Goal: Task Accomplishment & Management: Manage account settings

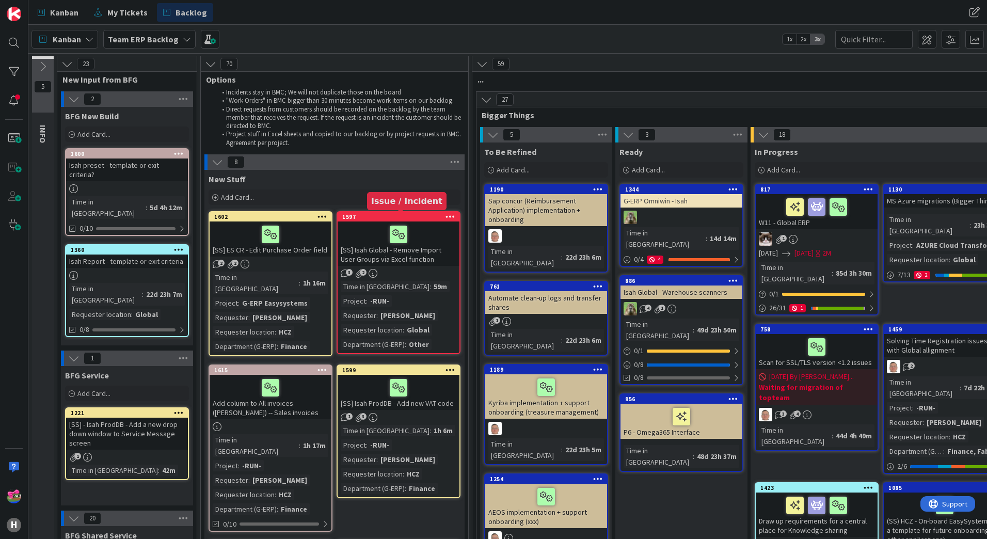
click at [371, 217] on div "1597" at bounding box center [400, 216] width 117 height 7
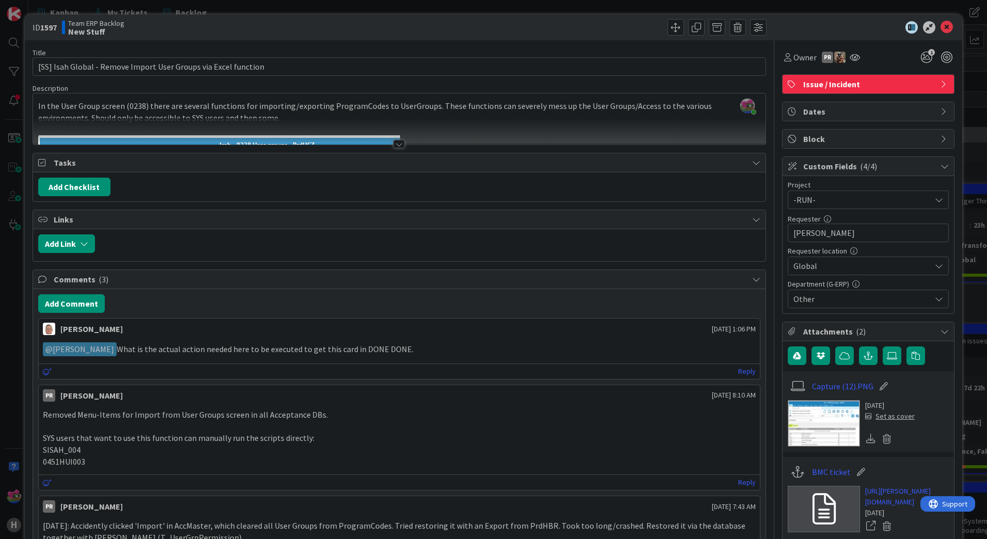
click at [396, 140] on div at bounding box center [398, 144] width 11 height 8
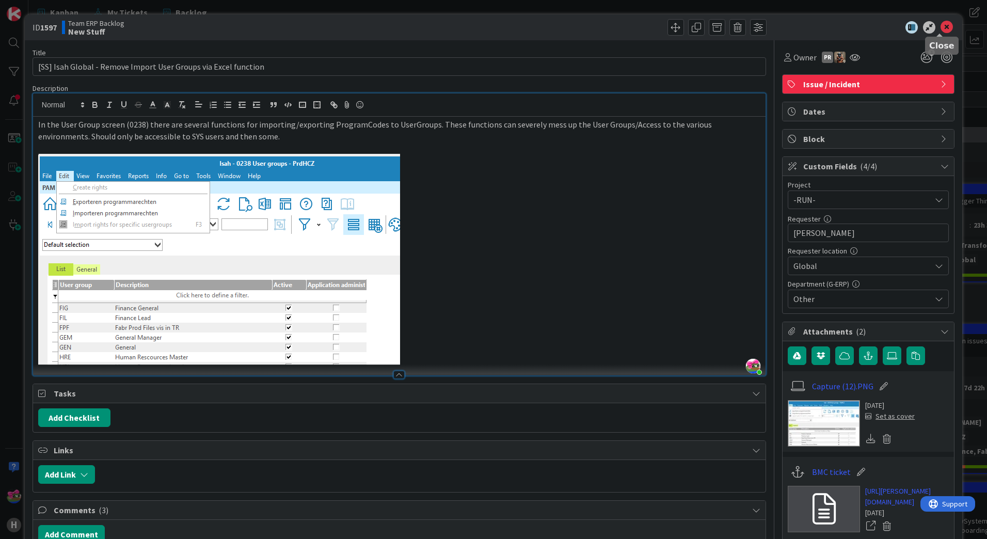
click at [942, 31] on icon at bounding box center [947, 27] width 12 height 12
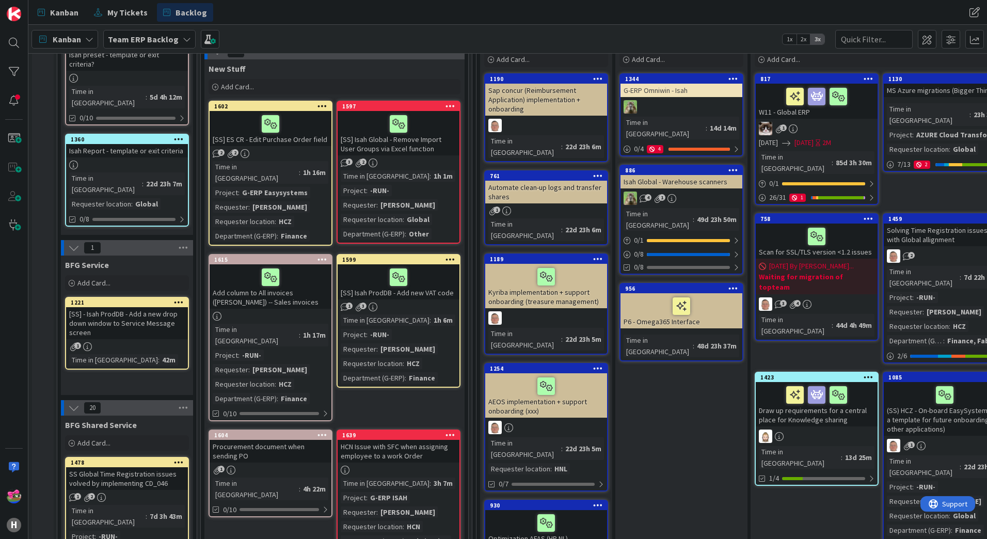
scroll to position [103, 0]
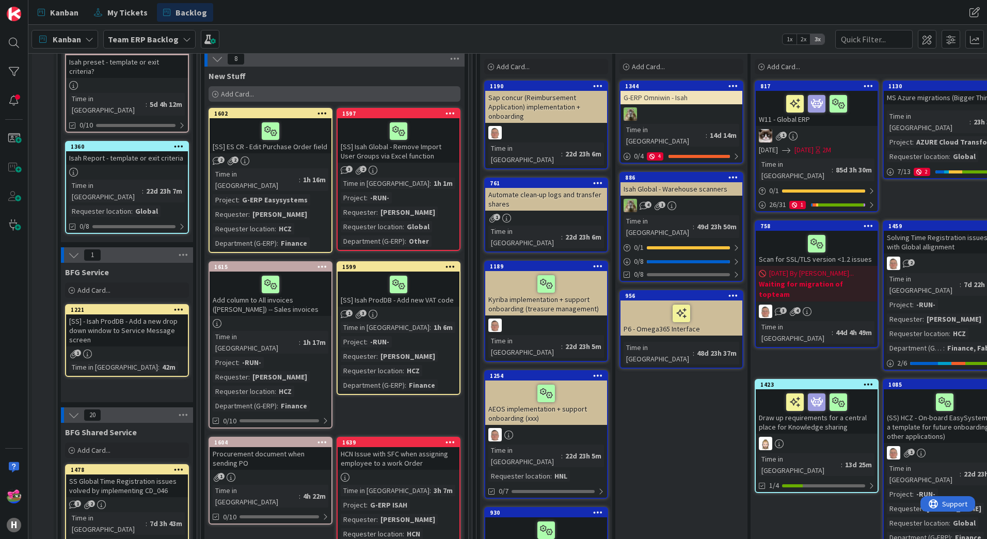
click at [283, 92] on div "Add Card..." at bounding box center [335, 93] width 252 height 15
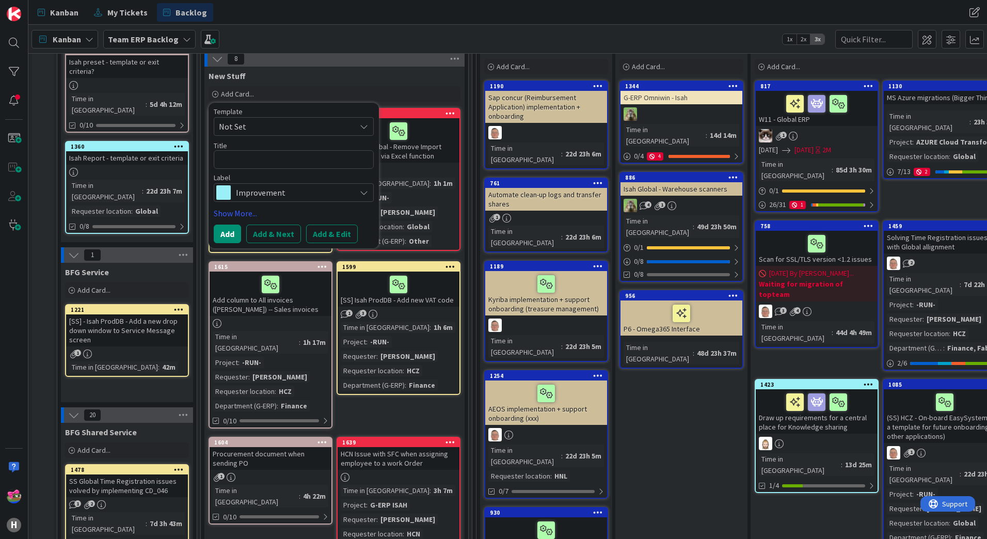
click at [262, 190] on span "Improvement" at bounding box center [293, 192] width 115 height 14
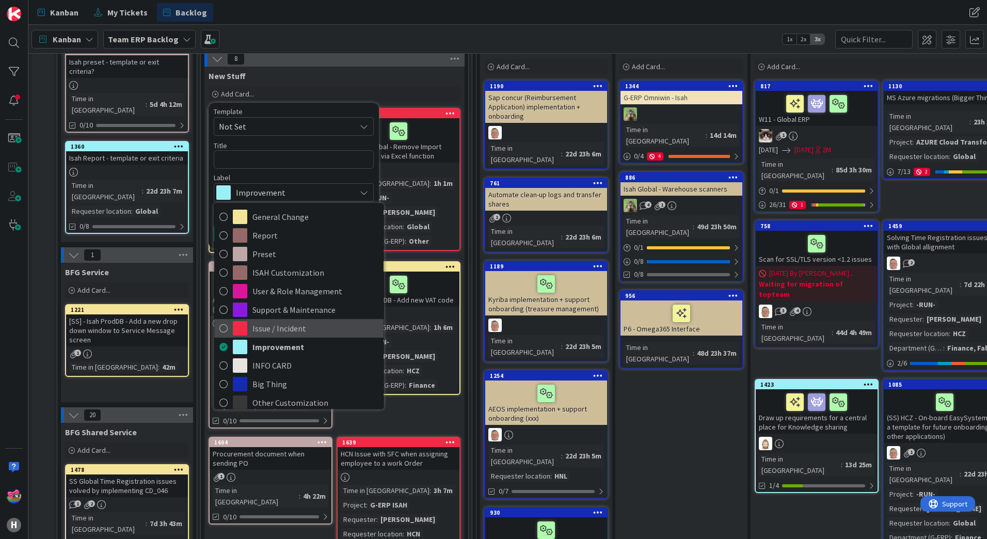
click at [228, 326] on link "Issue / Incident" at bounding box center [298, 328] width 169 height 19
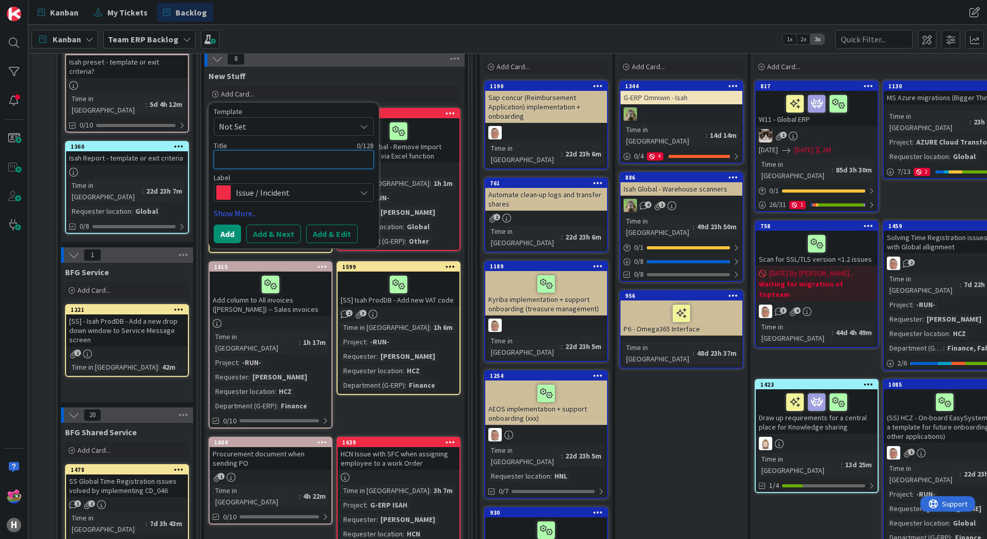
click at [231, 162] on textarea at bounding box center [294, 159] width 160 height 19
type textarea "x"
type textarea "I"
type textarea "x"
type textarea "Is"
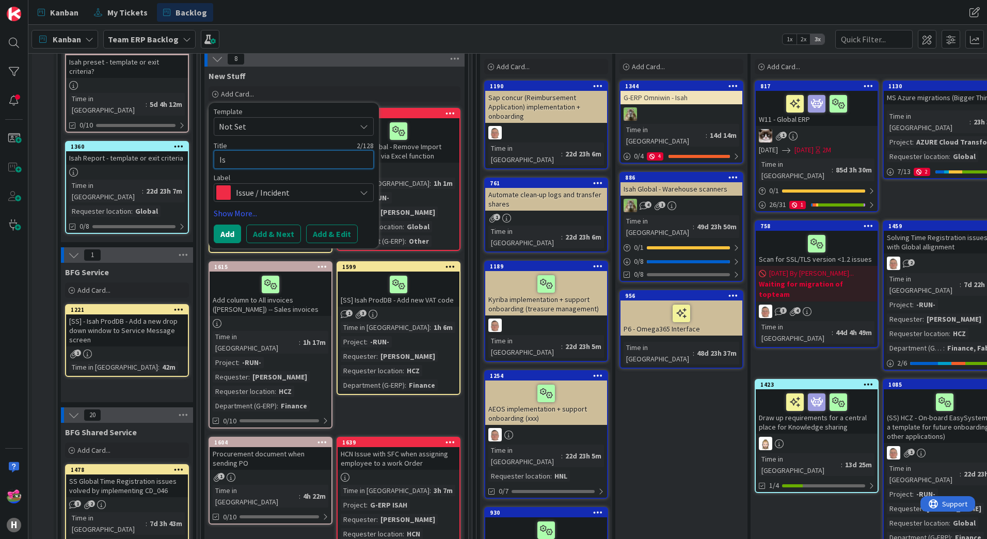
type textarea "x"
type textarea "Iss"
type textarea "x"
type textarea "Issu"
type textarea "x"
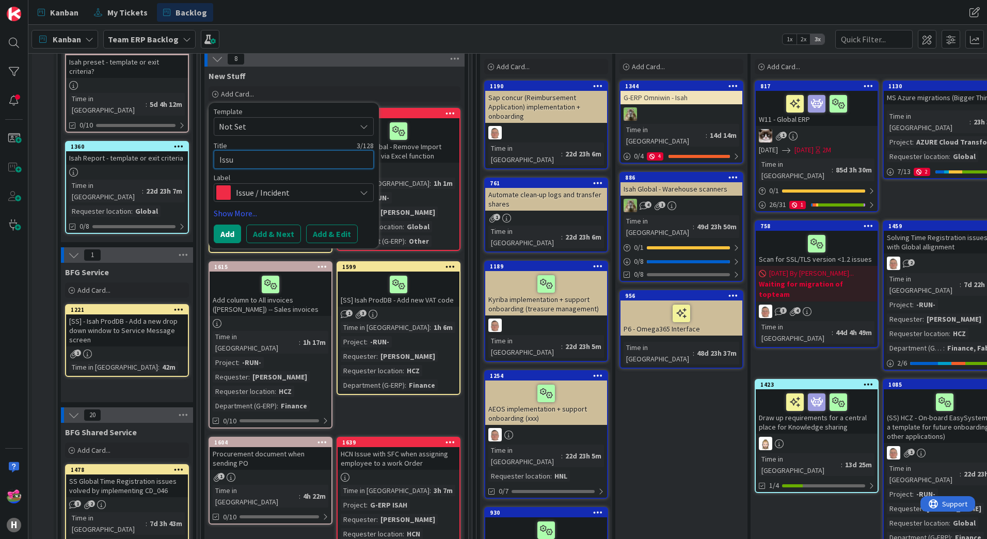
type textarea "Issue"
type textarea "x"
type textarea "Issues"
type textarea "x"
type textarea "Issues"
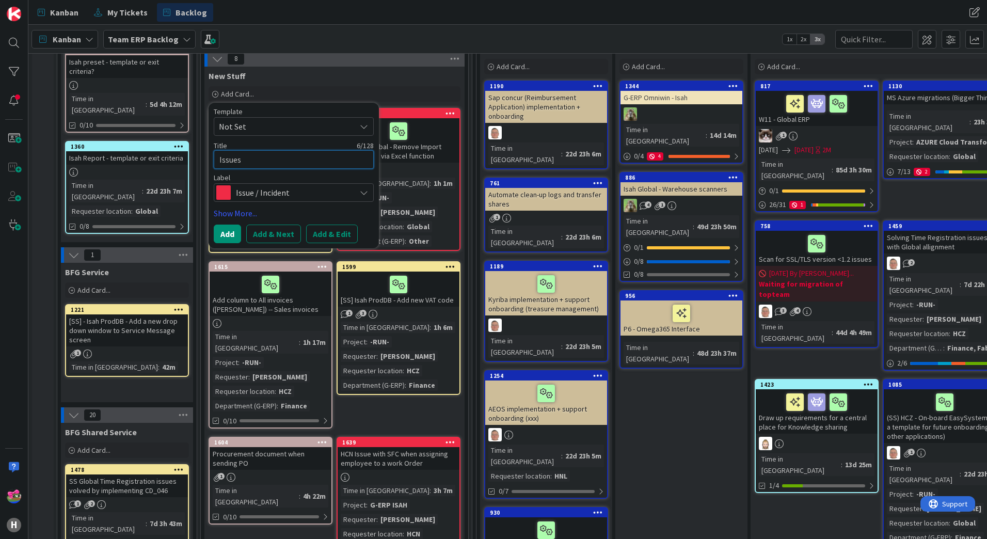
type textarea "x"
type textarea "Issues w"
type textarea "x"
type textarea "Issues wi"
type textarea "x"
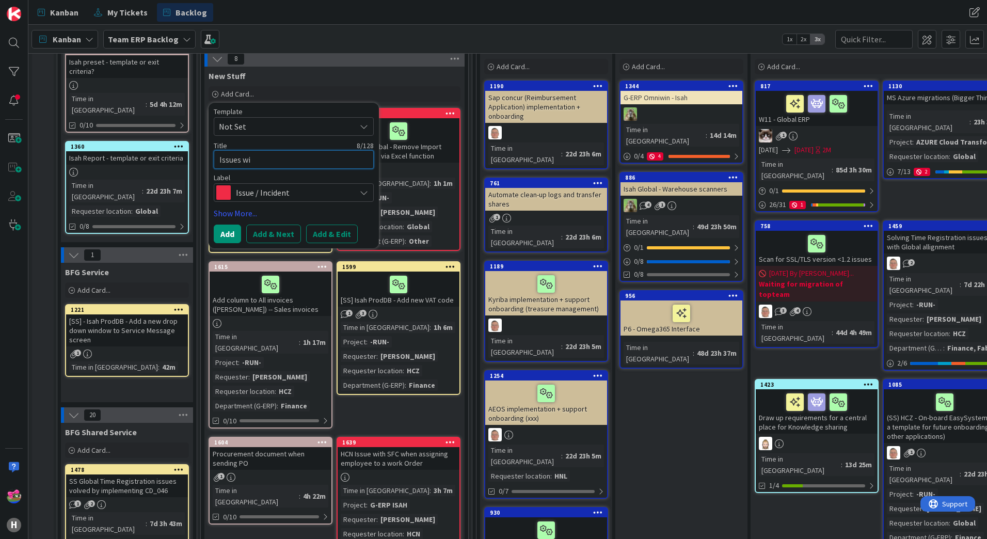
type textarea "Issues wit"
type textarea "x"
type textarea "Issues with"
type textarea "x"
type textarea "Issues with"
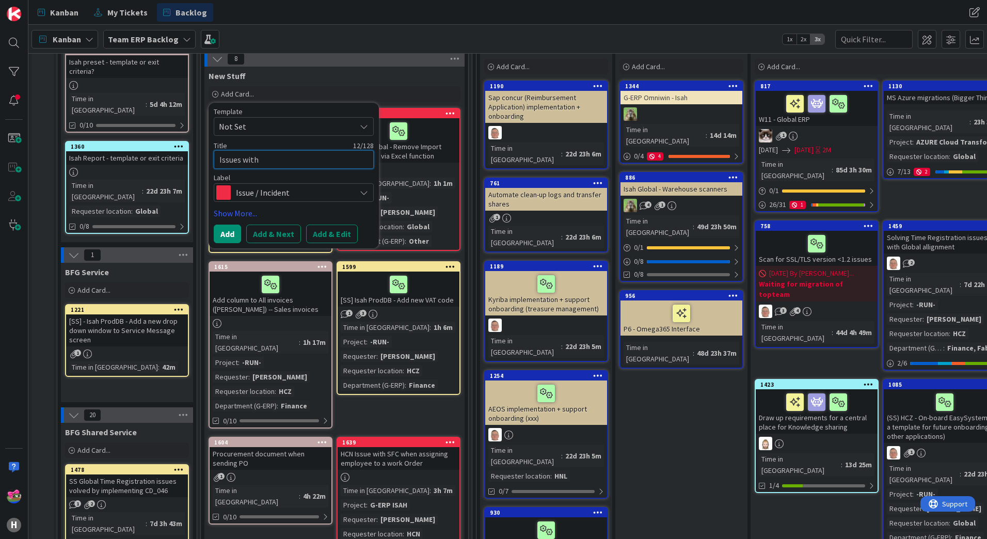
type textarea "x"
type textarea "Issues with P"
type textarea "x"
type textarea "Issues with Pr"
type textarea "x"
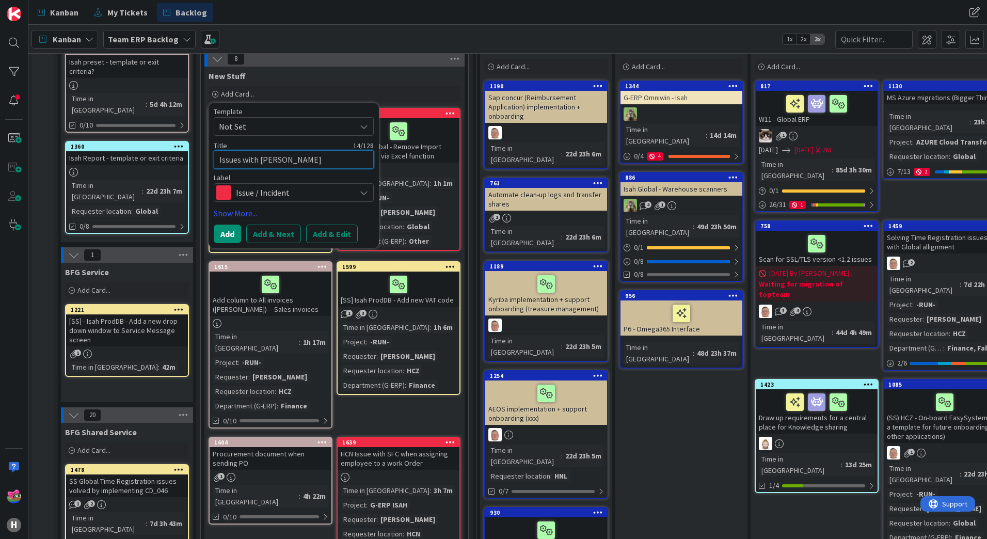
type textarea "Issues with Pre"
type textarea "x"
type textarea "Issues with Pres"
type textarea "x"
type textarea "Issues with Prese"
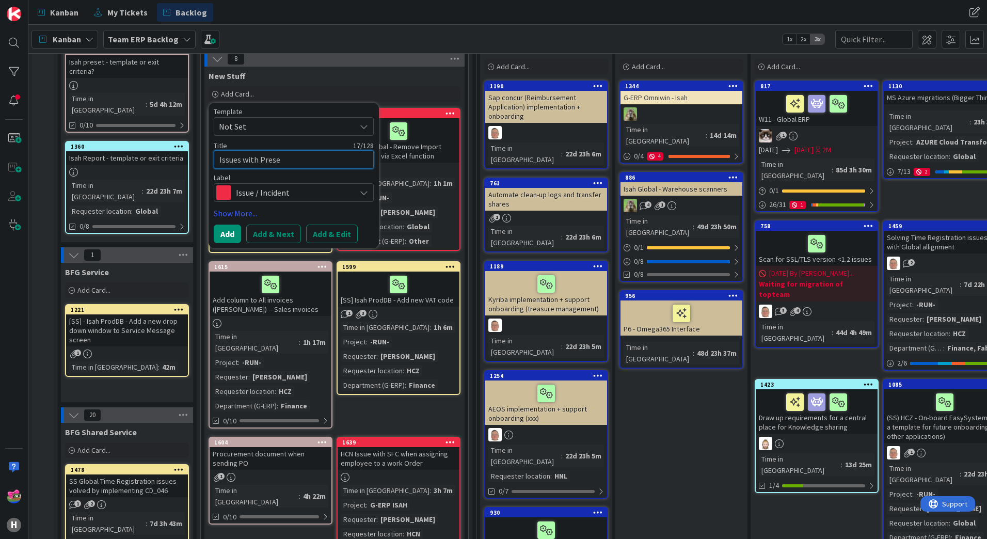
type textarea "x"
type textarea "Issues with Preset"
type textarea "x"
type textarea "Issues with Presets"
type textarea "x"
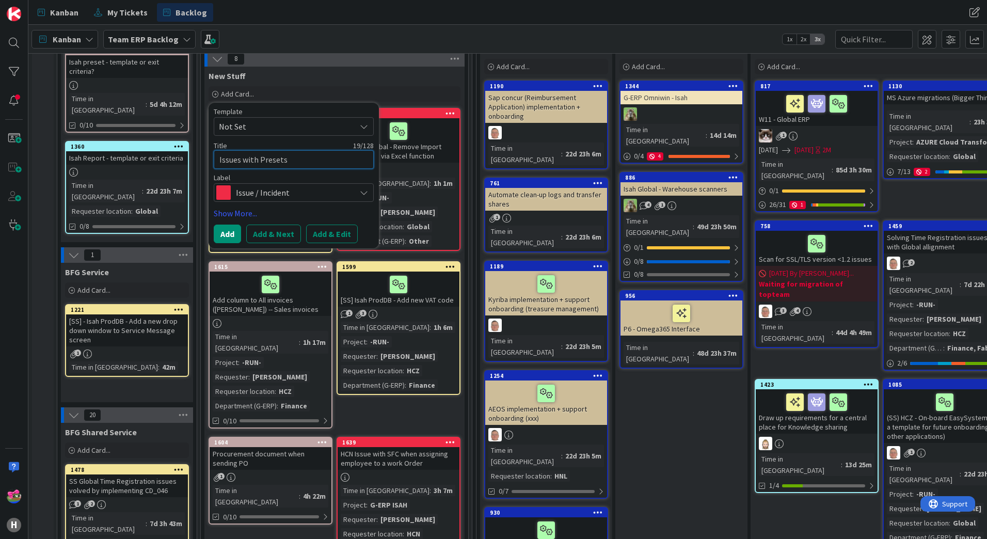
type textarea "Issues with Presets"
type textarea "x"
type textarea "Issues with Presets"
type textarea "x"
type textarea "Issues with Preset"
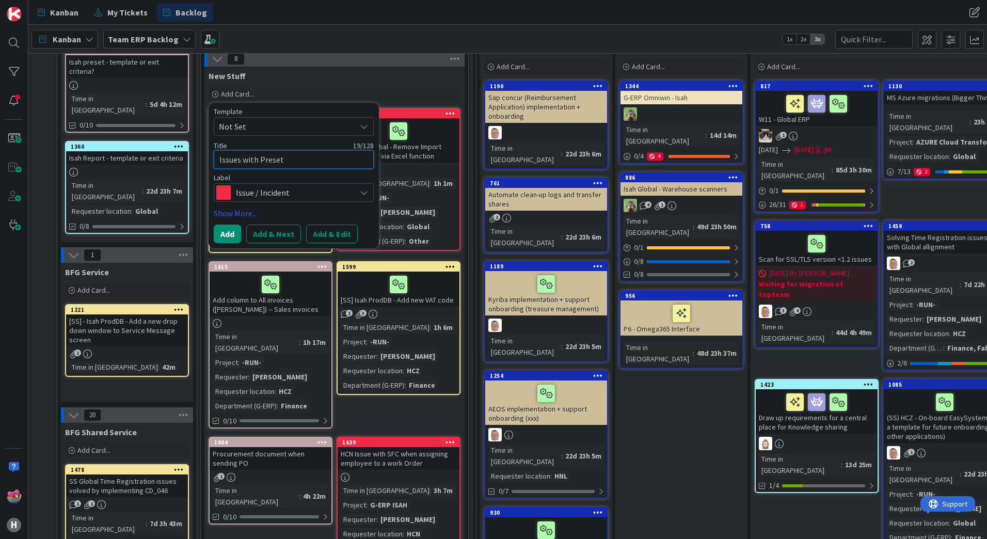
type textarea "x"
type textarea "Issues with Prese"
type textarea "x"
type textarea "Issues with Pres"
type textarea "x"
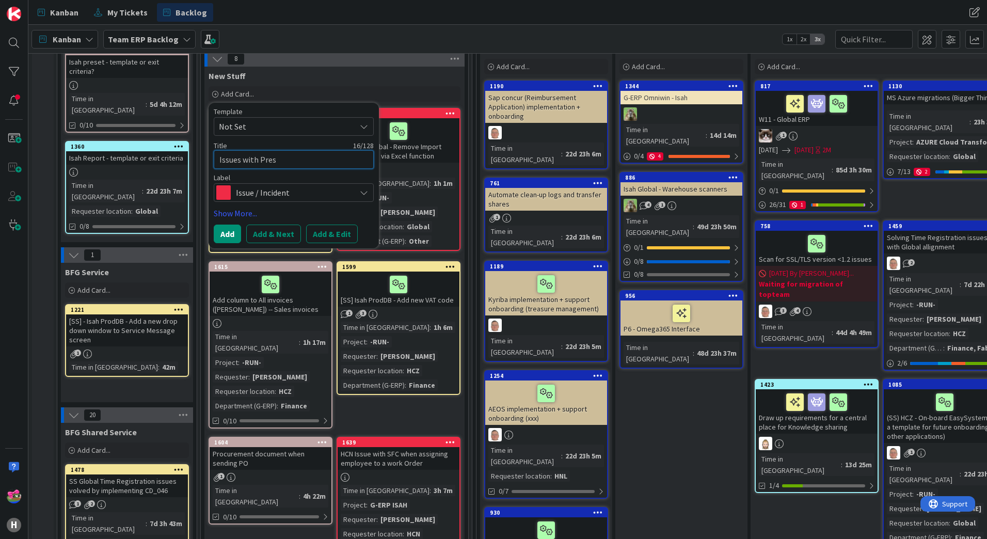
type textarea "Issues with Pre"
type textarea "x"
type textarea "Issues with Pr"
type textarea "x"
type textarea "Issues with P"
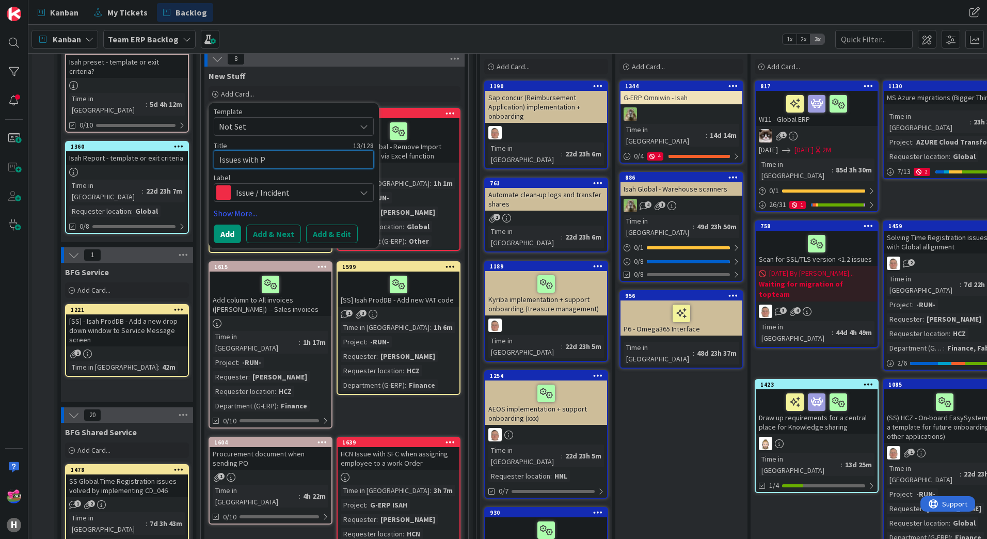
type textarea "x"
type textarea "Issues with"
type textarea "x"
type textarea "Issues with F"
type textarea "x"
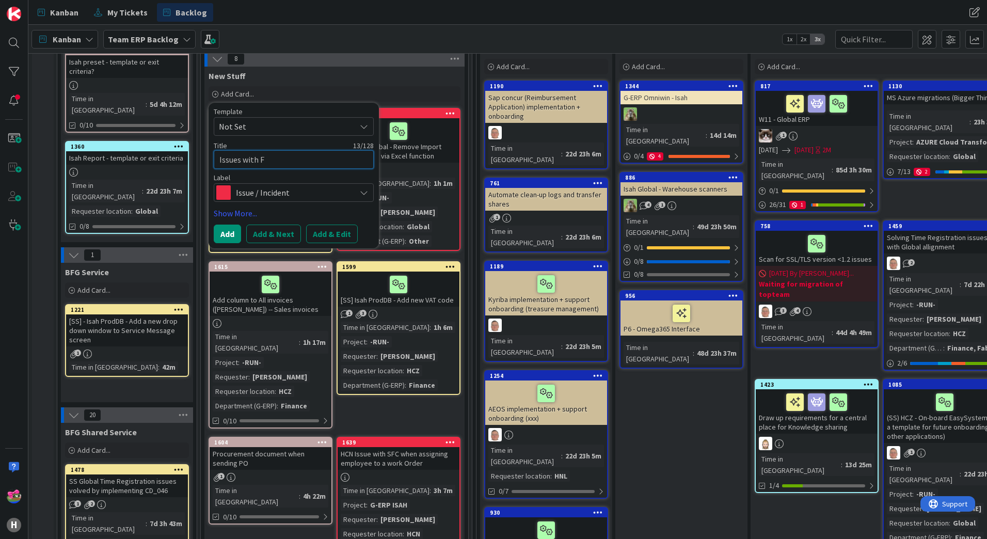
type textarea "Issues with Fi"
type textarea "x"
type textarea "Issues with Fie"
type textarea "x"
type textarea "Issues with Field"
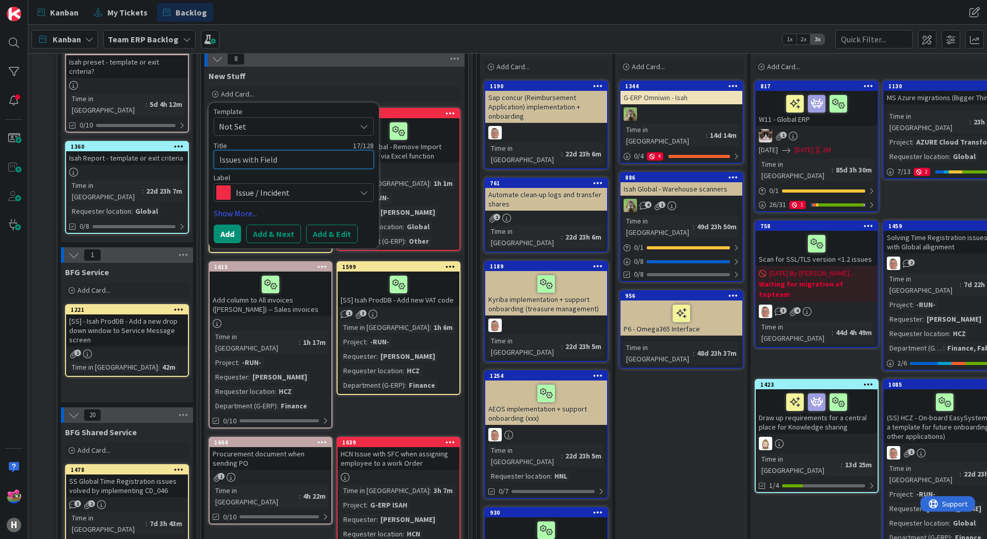
type textarea "x"
type textarea "Issues with Fields"
type textarea "x"
type textarea "Issues with Fields"
type textarea "x"
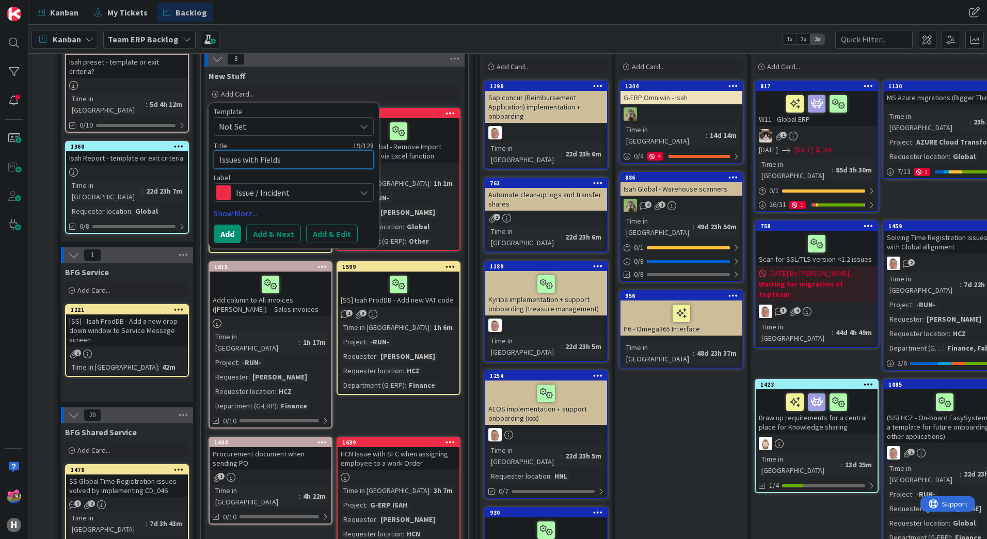
type textarea "Issues with Fields I"
type textarea "x"
type textarea "Issues with Fields"
type textarea "x"
type textarea "Issues with Fields P"
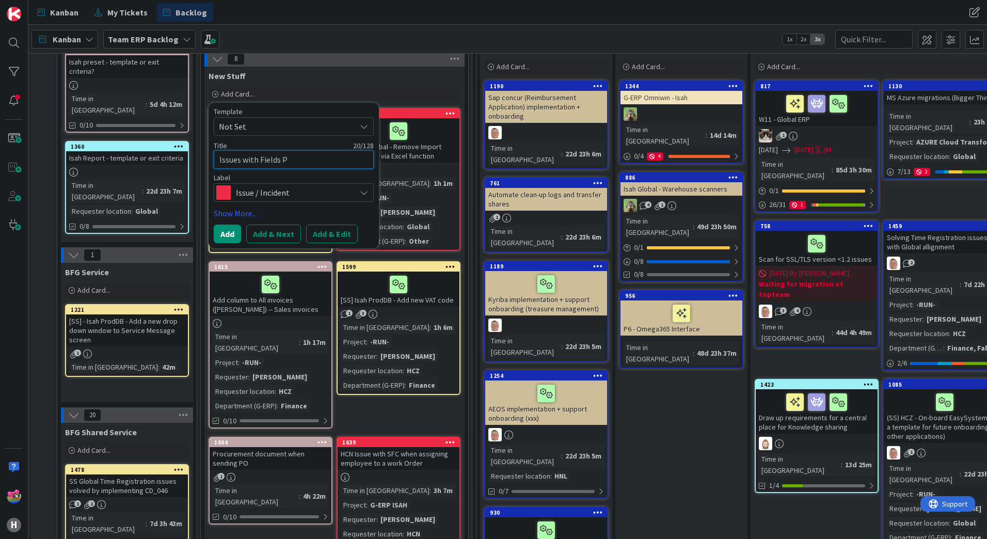
type textarea "x"
type textarea "Issues with Fields PM"
type textarea "x"
type textarea "Issues with Fields PM"
type textarea "x"
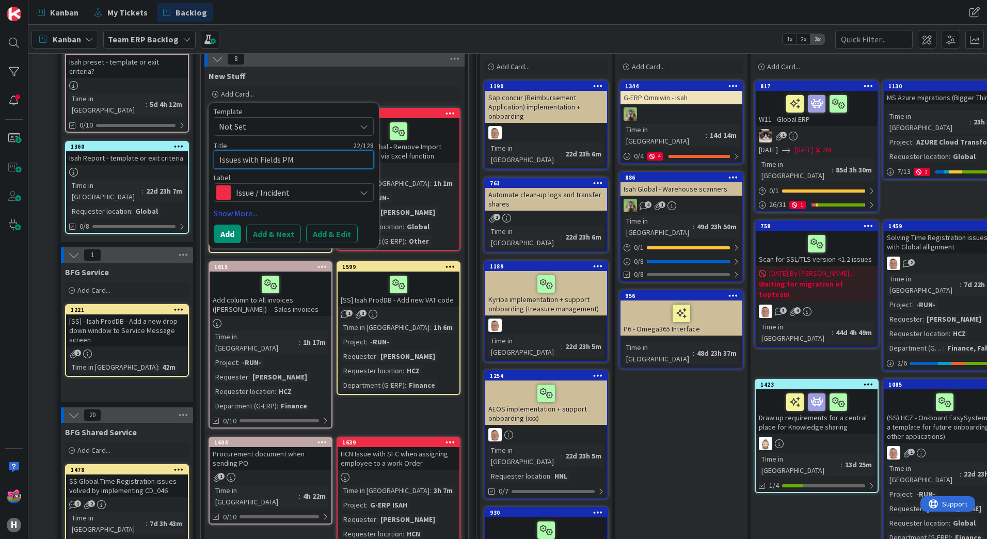
type textarea "Issues with Fields PM P"
type textarea "x"
type textarea "Issues with Fields PM Pa"
type textarea "x"
type textarea "Issues with Fields PM Par"
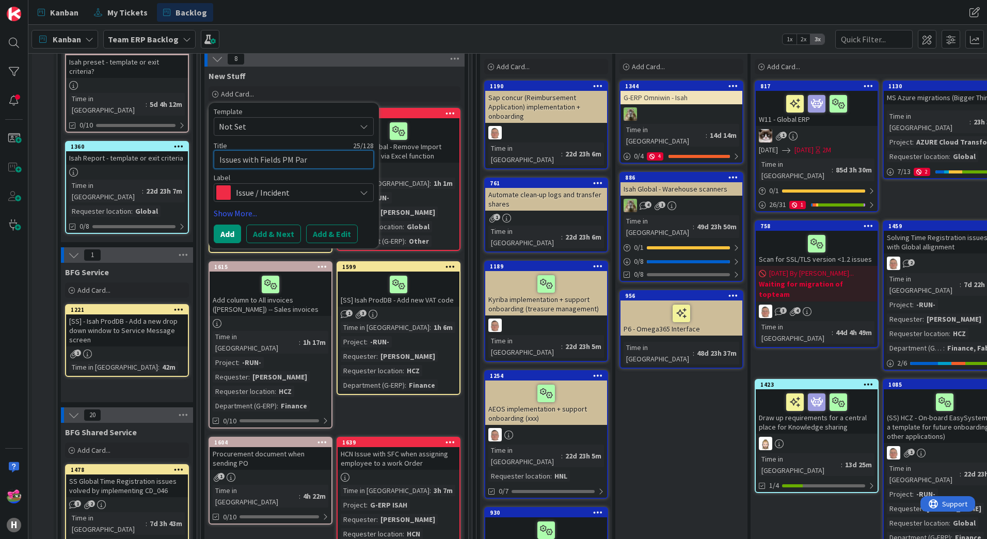
type textarea "x"
type textarea "Issues with Fields PM Part"
type textarea "x"
type textarea "Issues with Fields PM PartC"
type textarea "x"
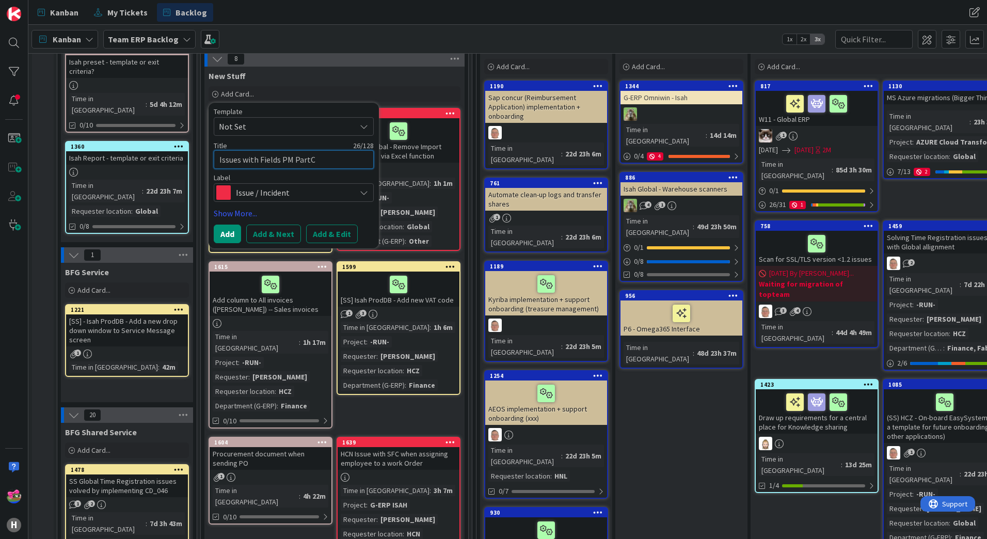
type textarea "Issues with Fields PM PartCo"
type textarea "x"
type textarea "Issues with Fields PM PartCod"
type textarea "x"
type textarea "Issues with Fields PM PartCode"
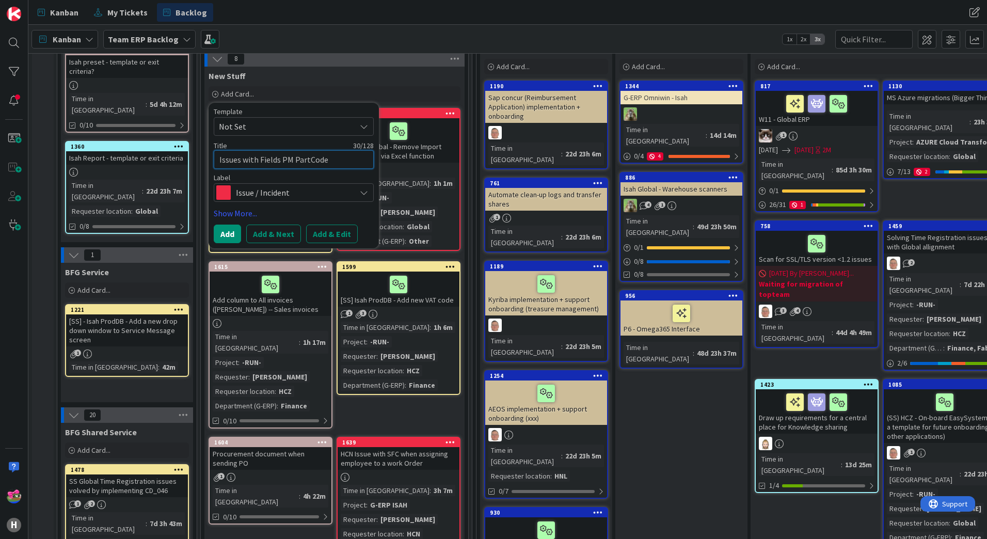
type textarea "x"
type textarea "Issues with Fields PM PartCode"
type textarea "x"
type textarea "Issues with Fields PM PartCode a"
type textarea "x"
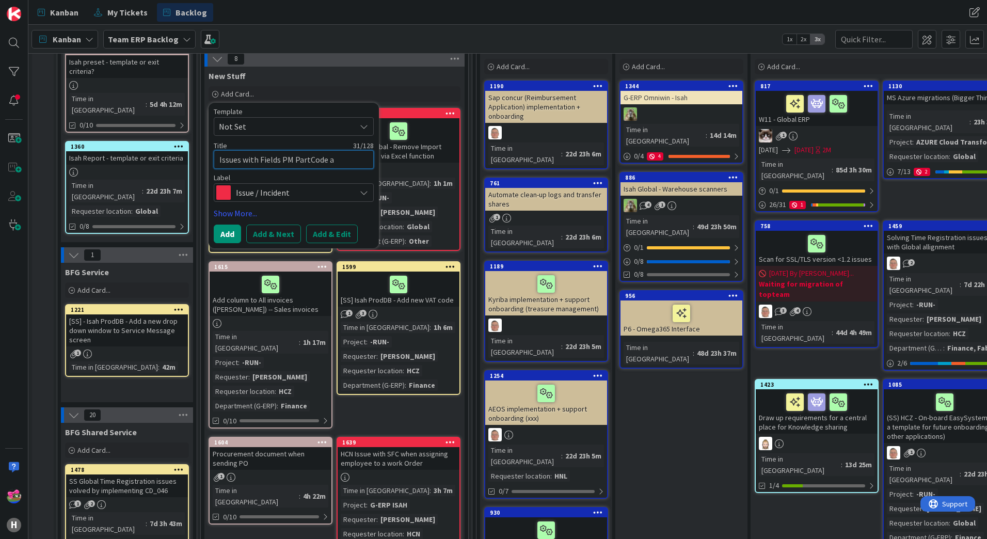
type textarea "Issues with Fields PM PartCode an"
type textarea "x"
type textarea "Issues with Fields PM PartCode and"
type textarea "x"
type textarea "Issues with Fields PM PartCode and"
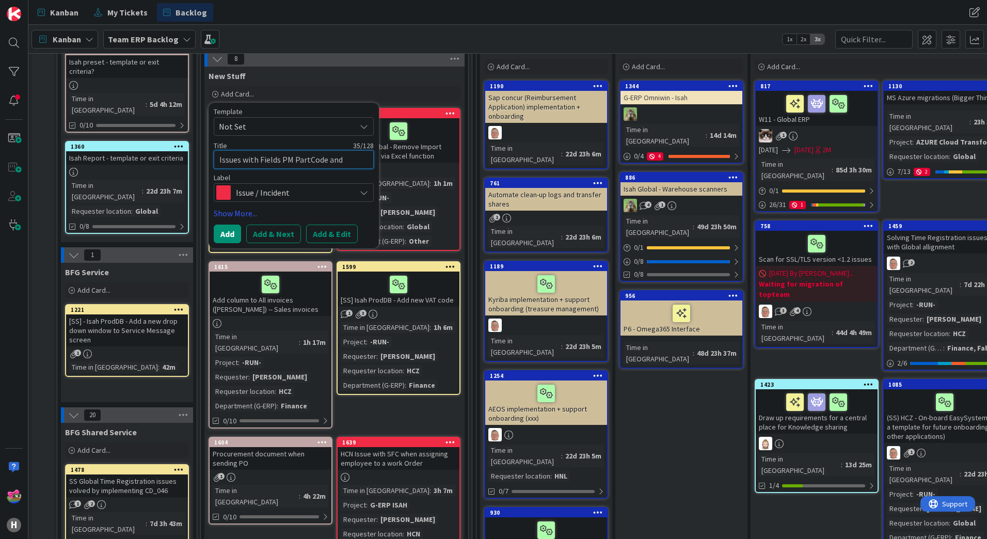
type textarea "x"
type textarea "Issues with Fields PM PartCode and P"
type textarea "x"
type textarea "Issues with Fields PM PartCode and PM"
type textarea "x"
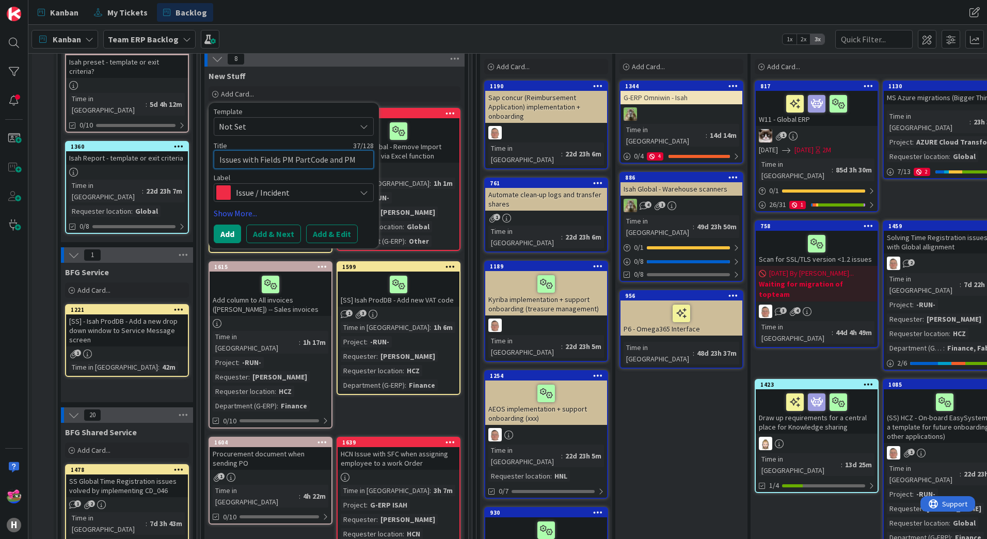
type textarea "Issues with Fields PM PartCode and PM"
type textarea "x"
type textarea "Issues with Fields PM PartCode and PM p"
type textarea "x"
type textarea "Issues with Fields PM PartCode and PM pa"
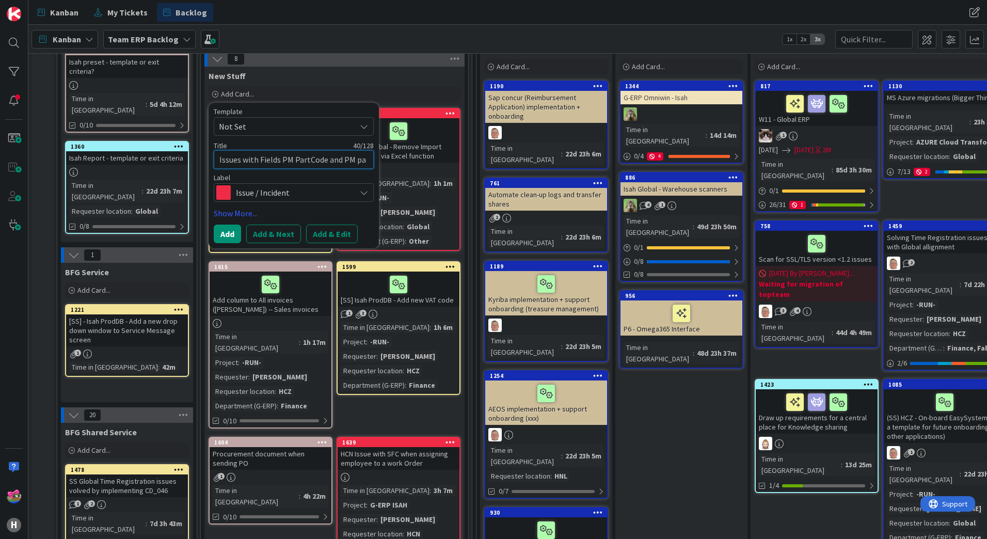
type textarea "x"
type textarea "Issues with Fields PM PartCode and PM p"
type textarea "x"
type textarea "Issues with Fields PM PartCode and PM"
drag, startPoint x: 327, startPoint y: 160, endPoint x: 294, endPoint y: 159, distance: 33.1
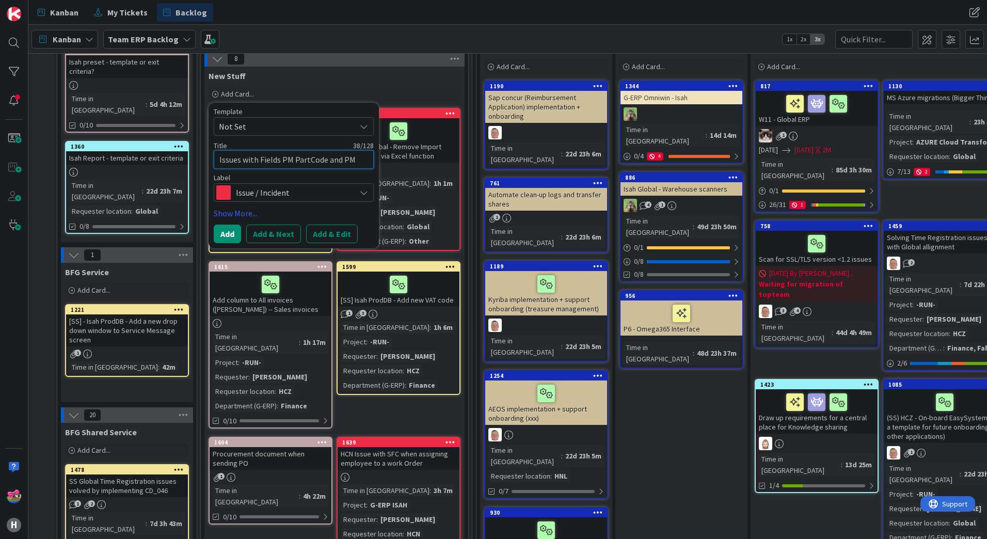
click at [294, 159] on textarea "Issues with Fields PM PartCode and PM" at bounding box center [294, 159] width 160 height 19
type textarea "x"
type textarea "Issues with Fields PM pand PM"
type textarea "x"
type textarea "Issues with Fields PM paand PM"
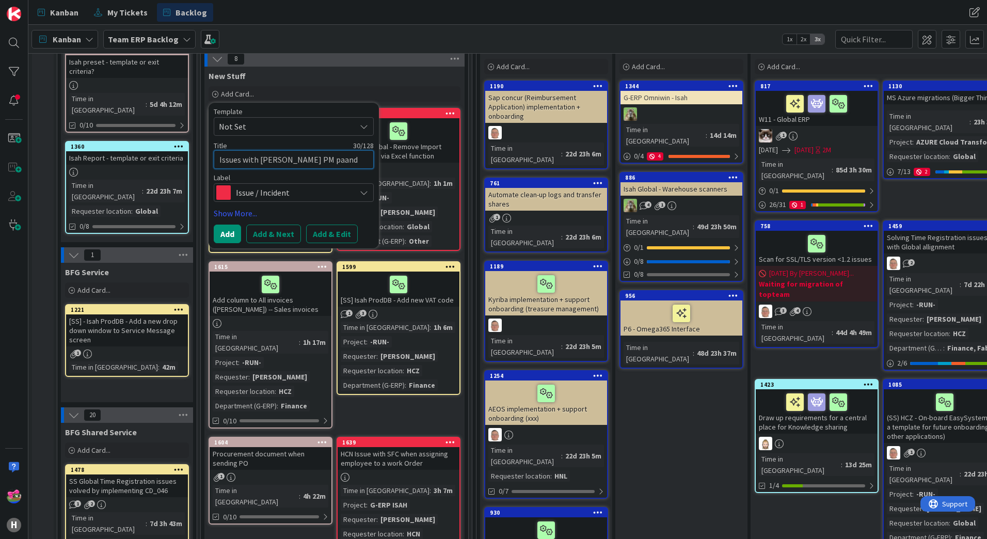
type textarea "x"
type textarea "Issues with Fields PM parand PM"
type textarea "x"
type textarea "Issues with Fields PM partand PM"
type textarea "x"
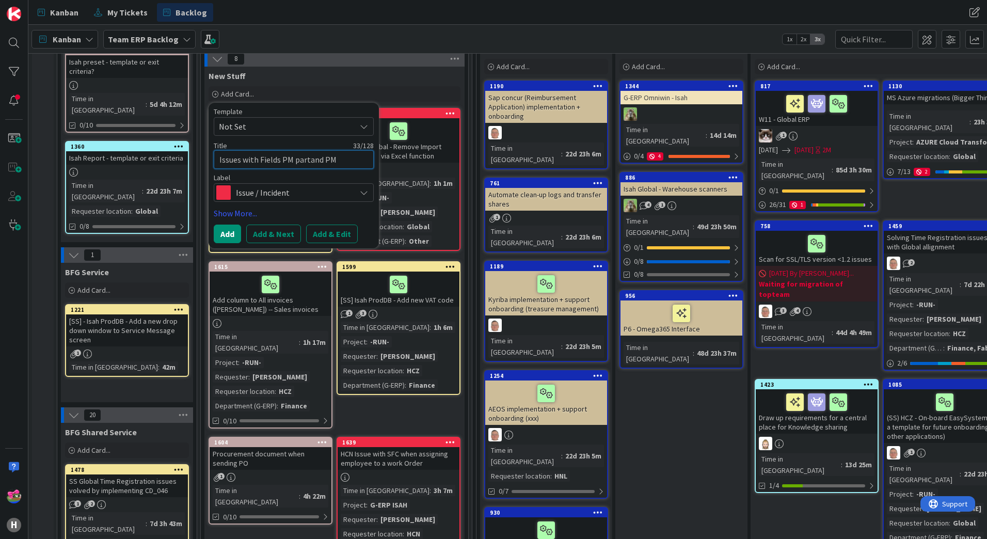
type textarea "Issues with Fields PM part and PM"
type textarea "x"
type textarea "Issues with Fields PM part cand PM"
type textarea "x"
type textarea "Issues with Fields PM part coand PM"
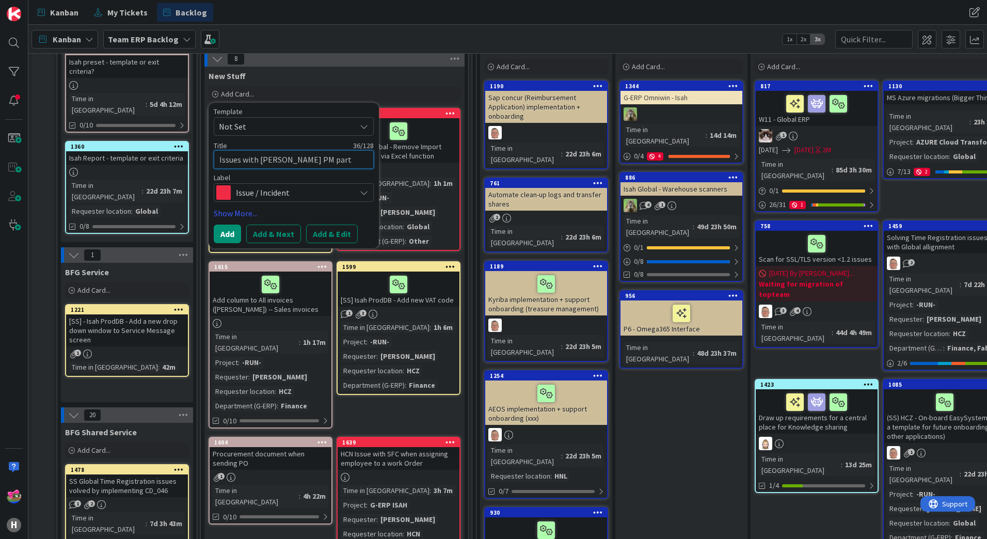
type textarea "x"
type textarea "Issues with Fields PM part codand PM"
type textarea "x"
type textarea "Issues with Fields PM part codeand PM"
type textarea "x"
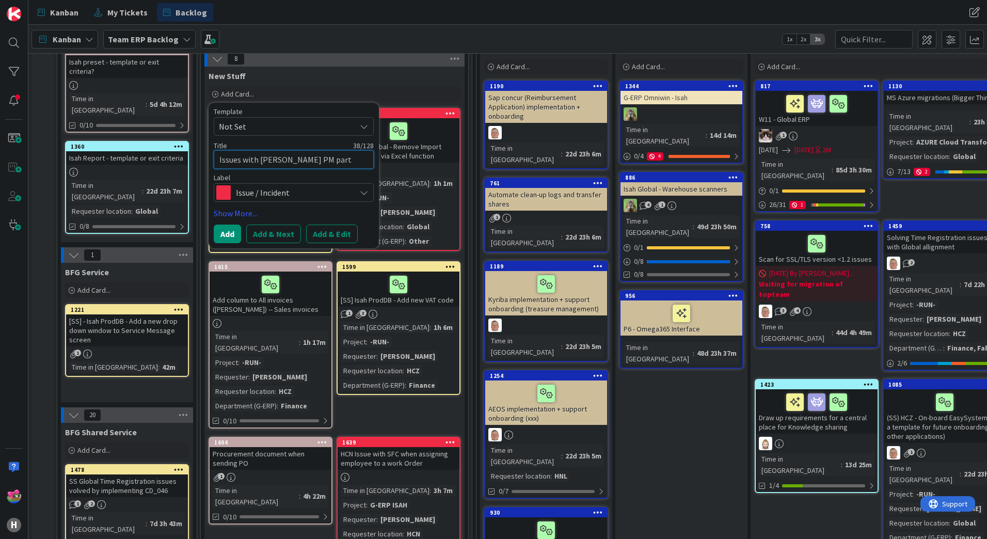
type textarea "Issues with Fields PM part code and PM"
click at [357, 161] on textarea "Issues with Fields PM part code and PM" at bounding box center [294, 159] width 160 height 19
type textarea "x"
type textarea "Issues with Fields PM part code and PM pa"
type textarea "x"
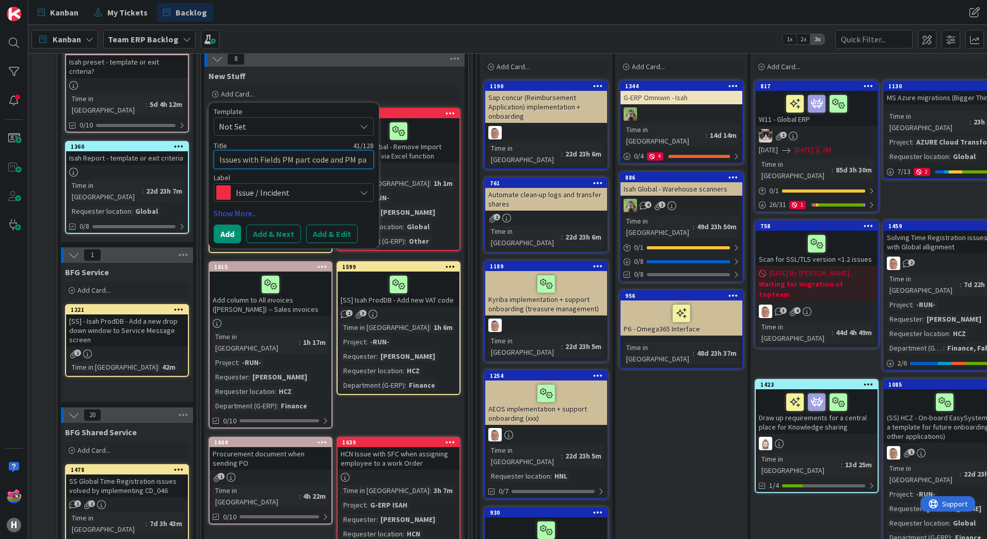
type textarea "Issues with Fields PM part code and PM par"
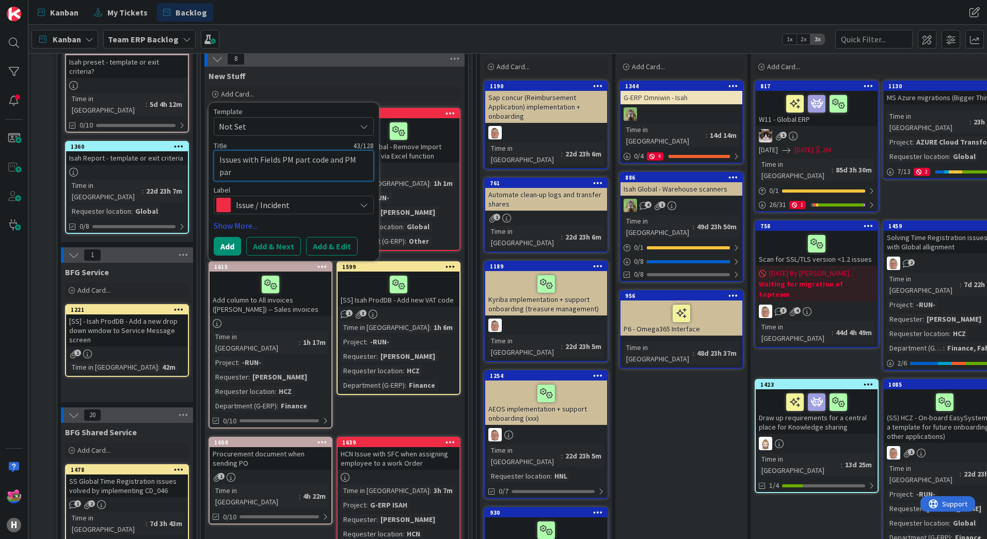
type textarea "x"
type textarea "Issues with Fields PM part code and PM part"
type textarea "x"
type textarea "Issues with Fields PM part code and PM part"
type textarea "x"
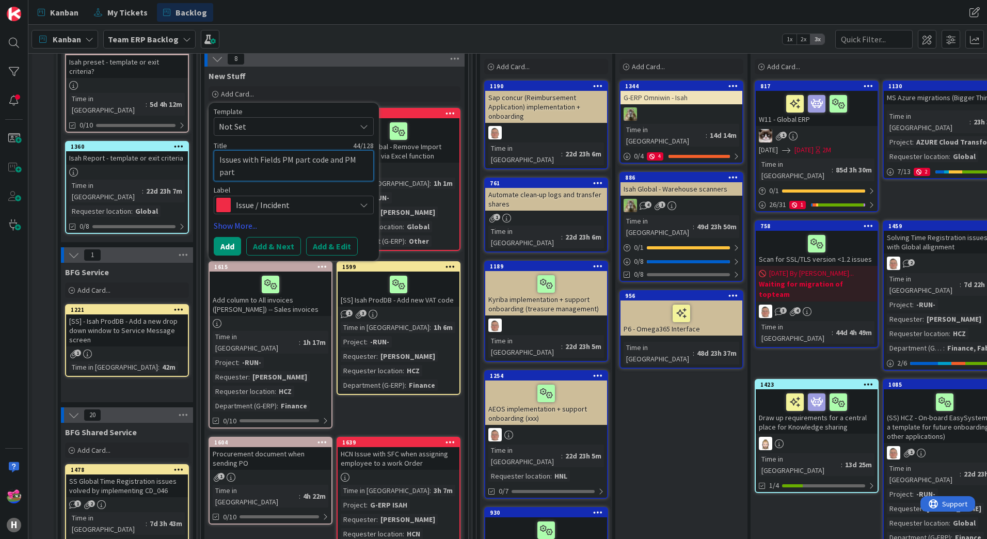
type textarea "Issues with Fields PM part code and PM part c"
type textarea "x"
type textarea "Issues with Fields PM part code and PM part co"
type textarea "x"
type textarea "Issues with Fields PM part code and PM part cod"
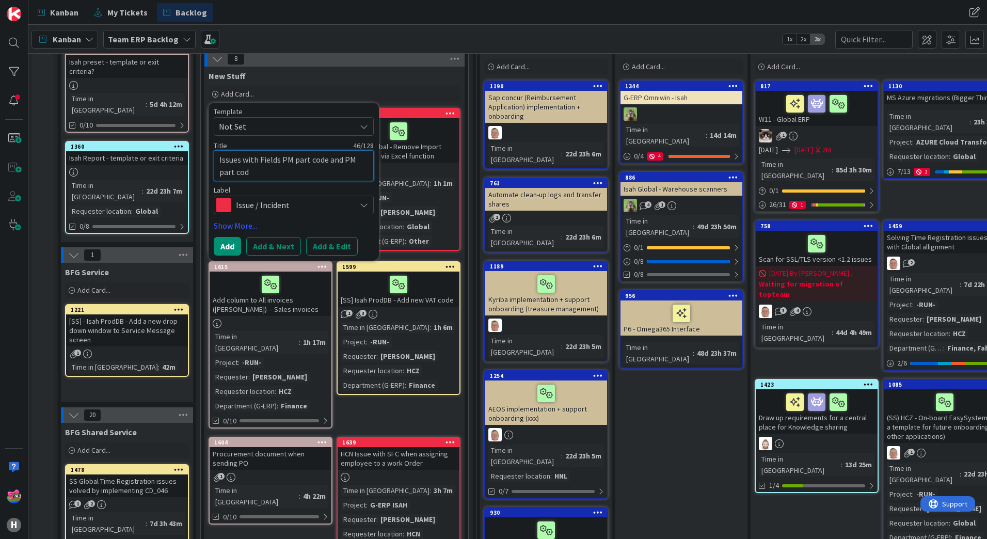
type textarea "x"
type textarea "Issues with Fields PM part code and PM part code"
type textarea "x"
type textarea "Issues with Fields PM part code and PM part code"
type textarea "x"
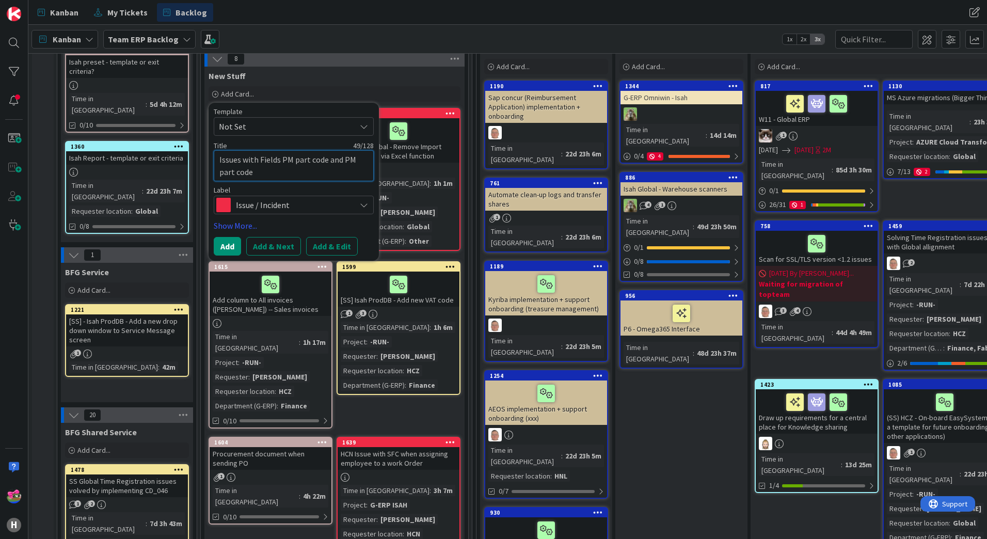
type textarea "Issues with Fields PM part code and PM part code d"
type textarea "x"
type textarea "Issues with Fields PM part code and PM part code de"
type textarea "x"
type textarea "Issues with Fields PM part code and PM part code des"
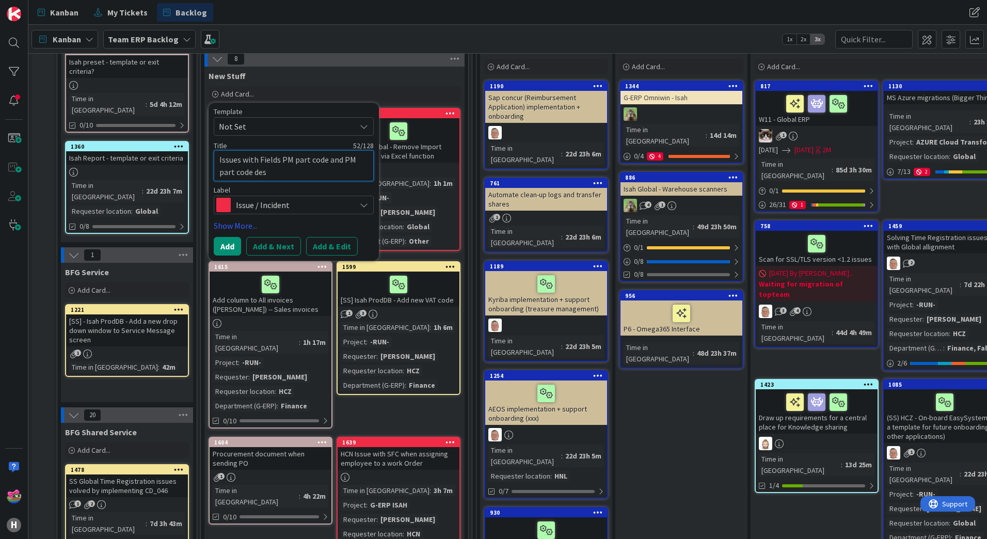
type textarea "x"
type textarea "Issues with Fields PM part code and PM part code desc"
type textarea "x"
type textarea "Issues with Fields PM part code and PM part code descr"
type textarea "x"
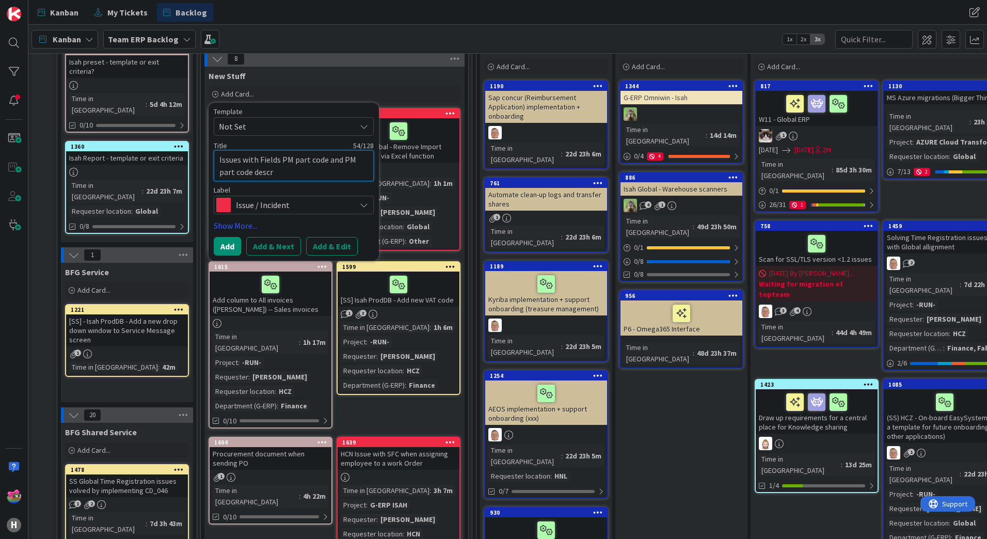
type textarea "Issues with Fields PM part code and PM part code descri"
type textarea "x"
type textarea "Issues with Fields PM part code and PM part code descrip"
type textarea "x"
type textarea "Issues with Fields PM part code and PM part code descript"
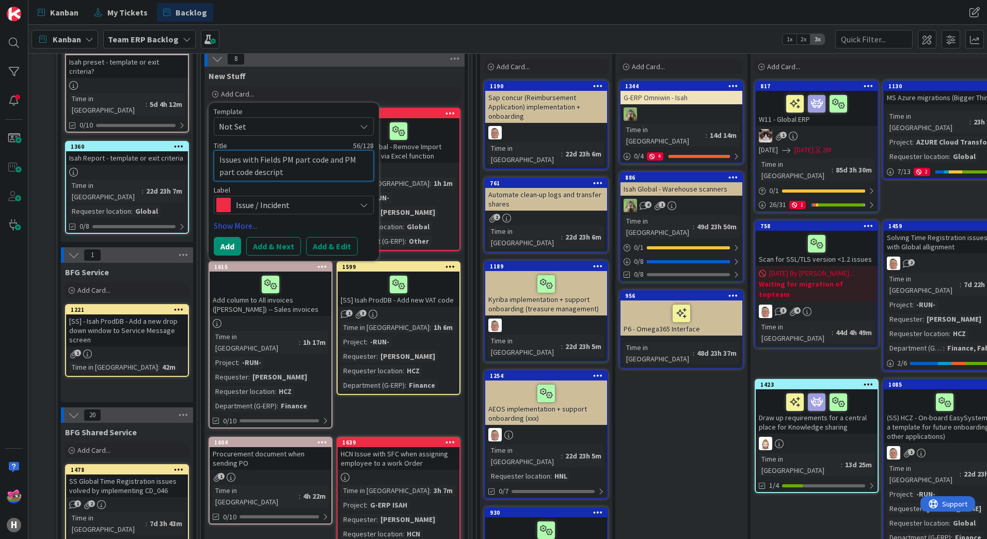
type textarea "x"
type textarea "Issues with Fields PM part code and PM part code descripti"
type textarea "x"
type textarea "Issues with Fields PM part code and PM part code descriptio"
type textarea "x"
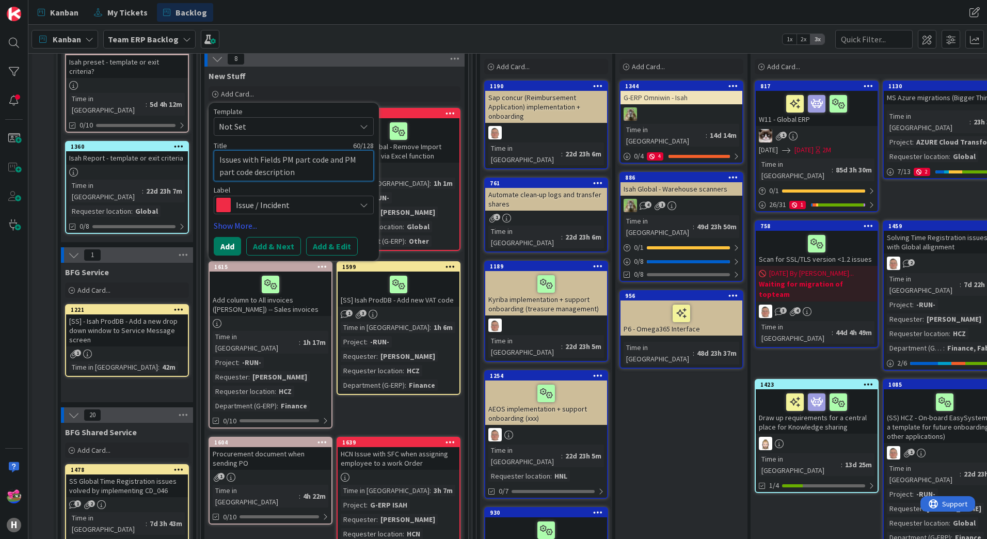
type textarea "Issues with Fields PM part code and PM part code description"
click at [235, 244] on button "Add" at bounding box center [227, 246] width 27 height 19
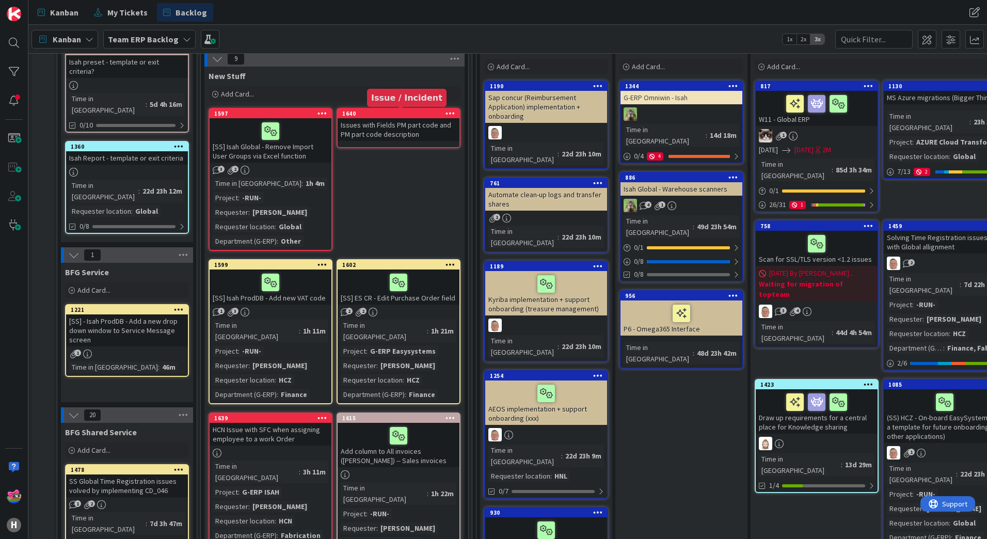
click at [386, 112] on div "1640" at bounding box center [400, 113] width 117 height 7
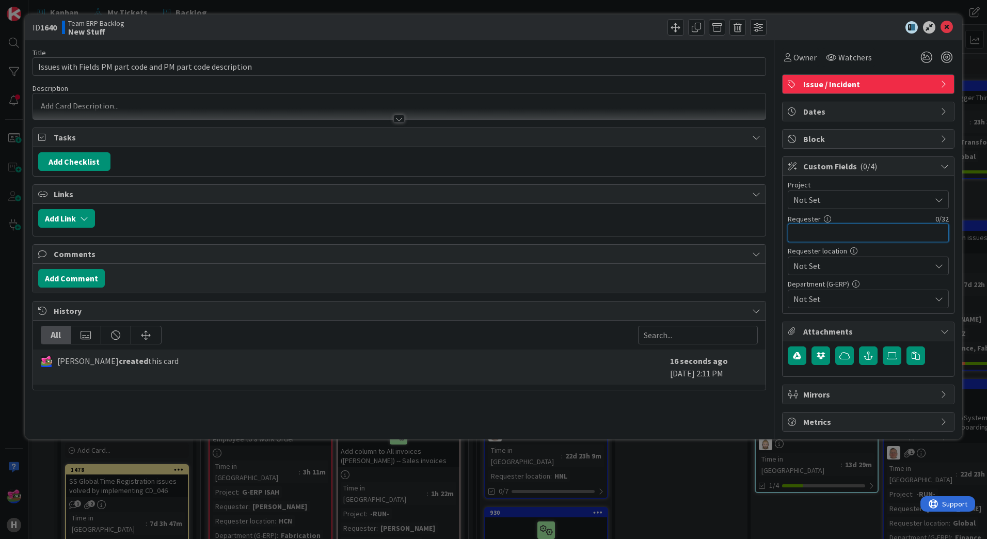
click at [852, 235] on input "text" at bounding box center [868, 233] width 161 height 19
type input "Tomas Hermann"
click at [852, 199] on span "Not Set" at bounding box center [859, 200] width 132 height 14
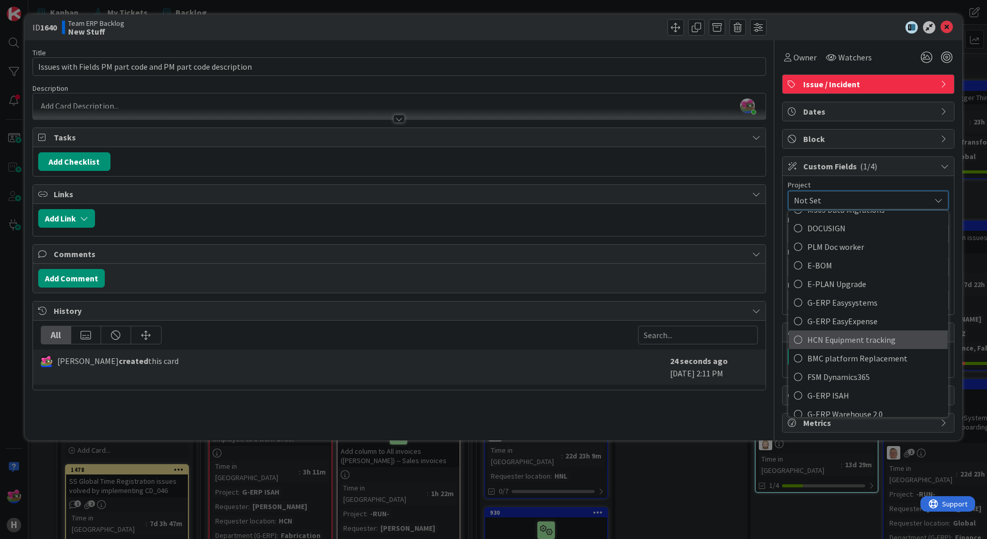
scroll to position [361, 0]
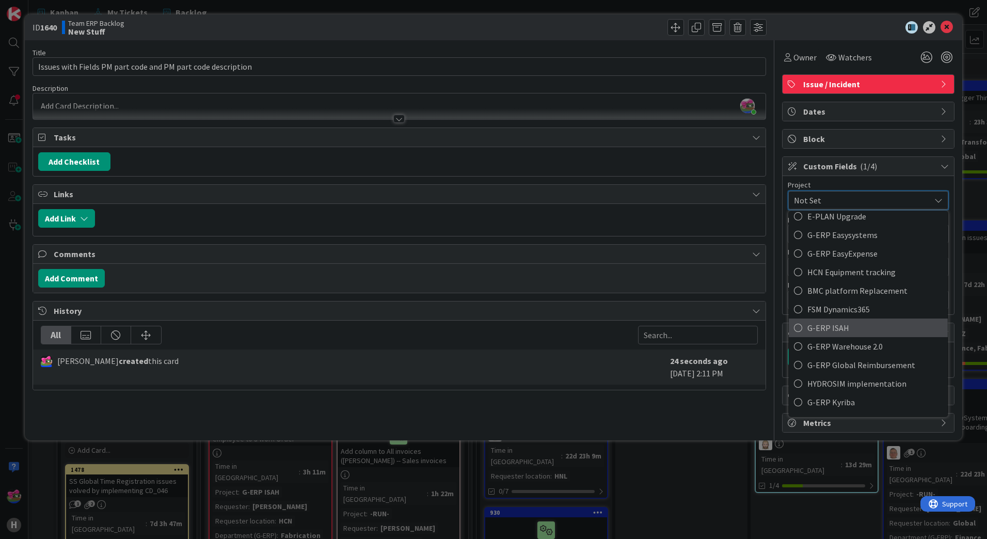
click at [832, 324] on span "G-ERP ISAH" at bounding box center [874, 327] width 135 height 15
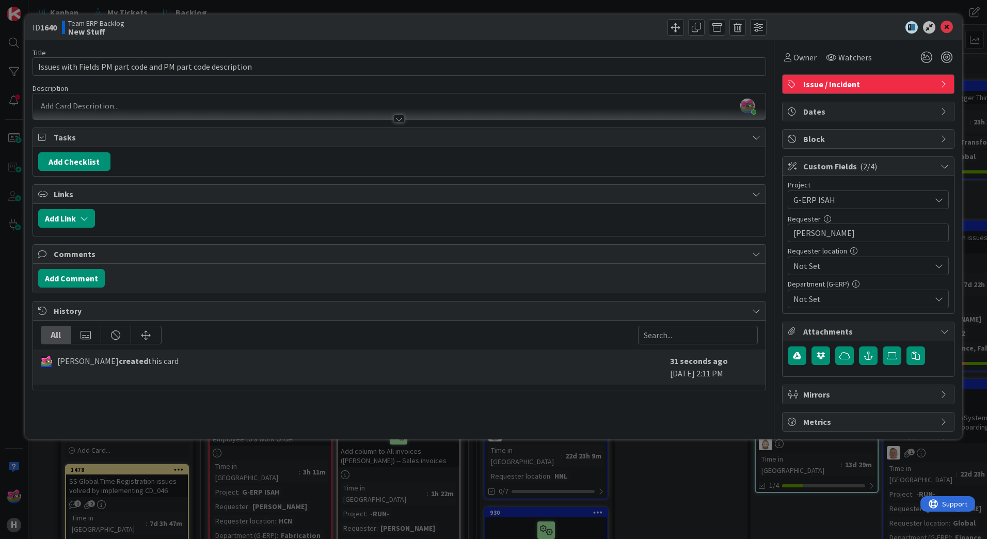
click at [818, 207] on span "Not Set" at bounding box center [859, 200] width 132 height 14
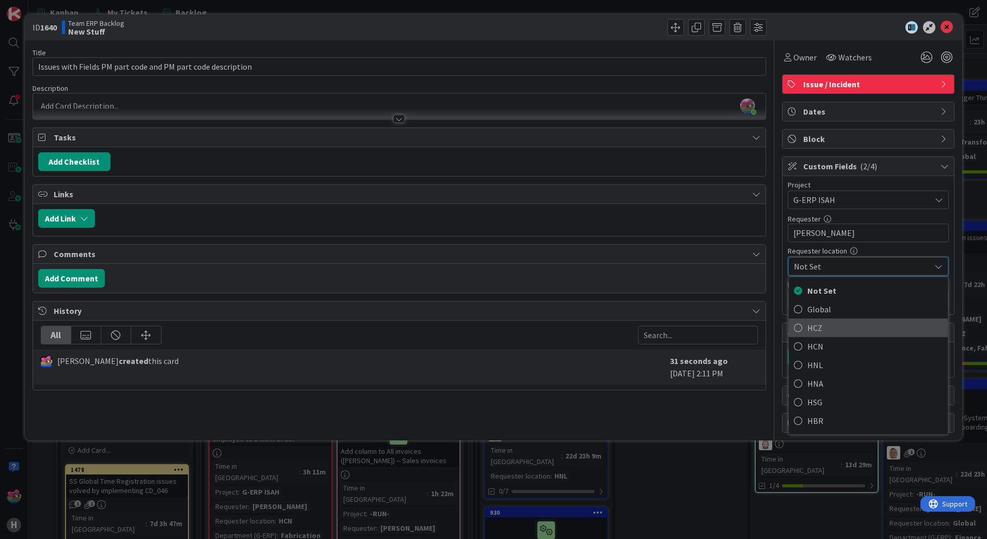
drag, startPoint x: 814, startPoint y: 330, endPoint x: 818, endPoint y: 312, distance: 18.7
click at [814, 329] on span "HCZ" at bounding box center [874, 327] width 135 height 15
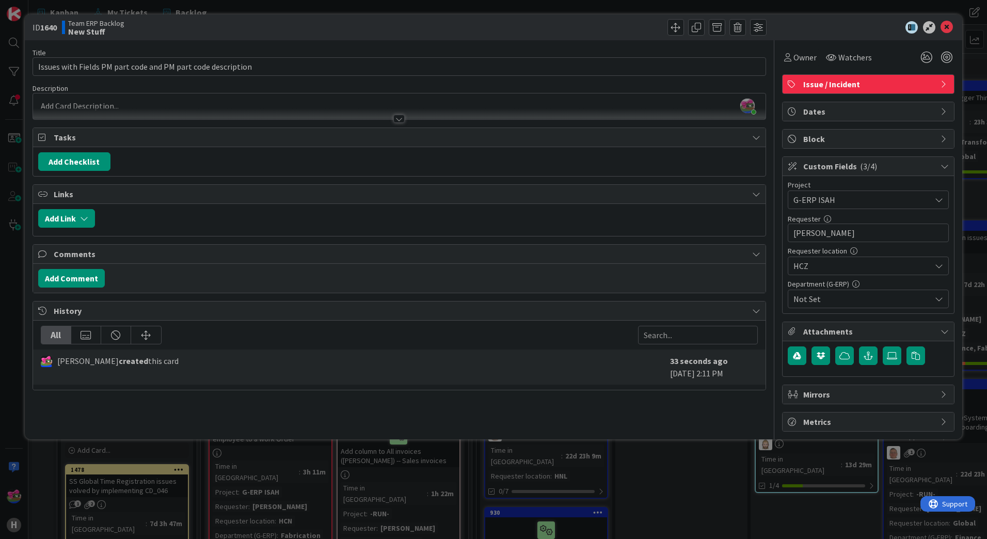
click at [815, 303] on span "Not Set" at bounding box center [861, 299] width 137 height 12
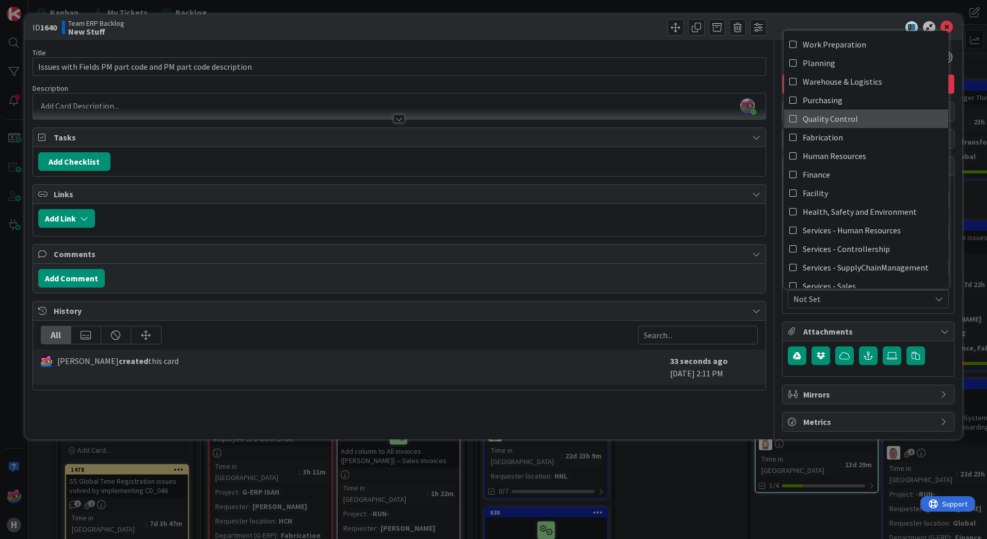
click at [819, 117] on span "Quality Control" at bounding box center [830, 118] width 55 height 15
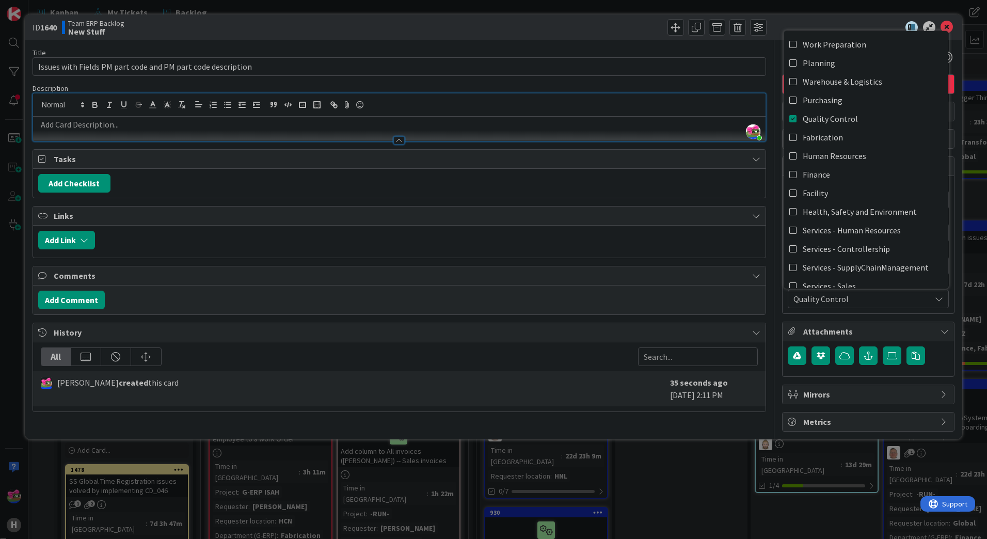
click at [134, 102] on div "Jakub Král just joined" at bounding box center [399, 116] width 732 height 47
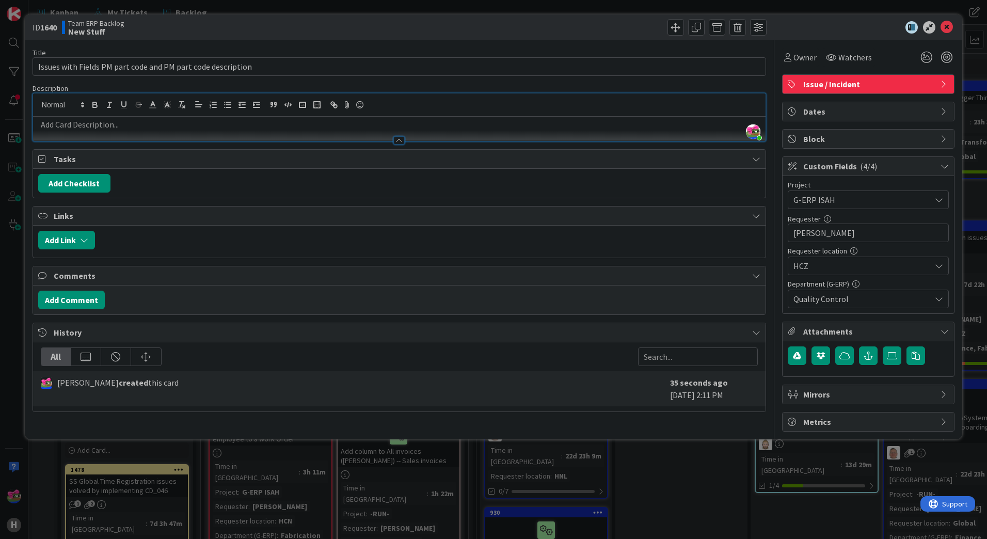
click at [104, 131] on div at bounding box center [399, 135] width 732 height 11
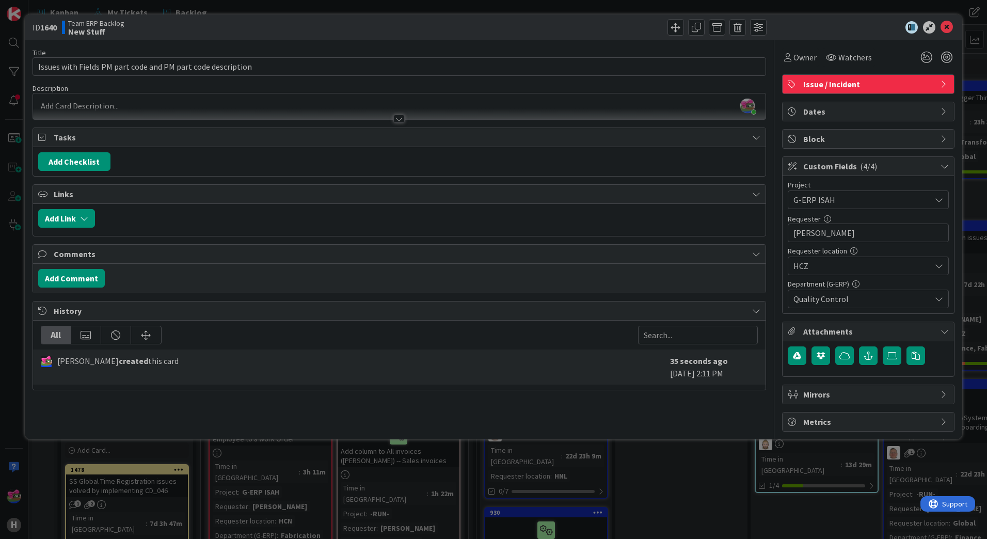
click at [107, 110] on div at bounding box center [399, 113] width 732 height 11
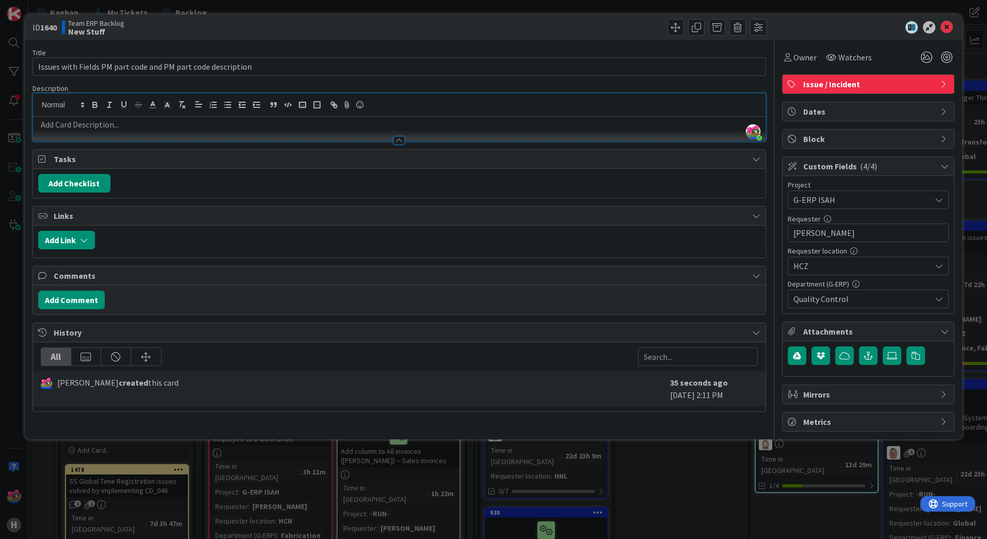
click at [92, 119] on p at bounding box center [399, 125] width 722 height 12
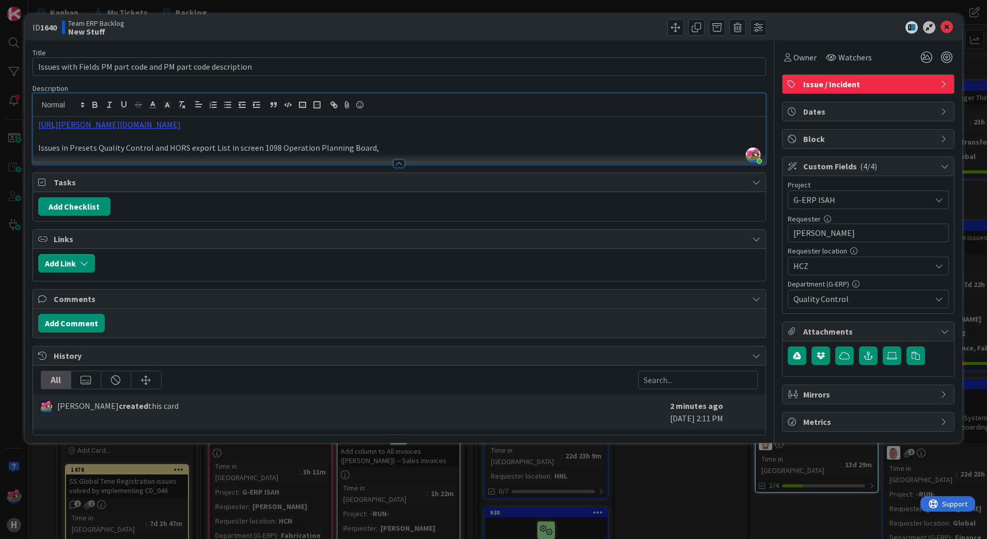
click at [374, 150] on p "Issues in Presets Quality Control and HORS export List in screen 1098 Operation…" at bounding box center [399, 148] width 722 height 12
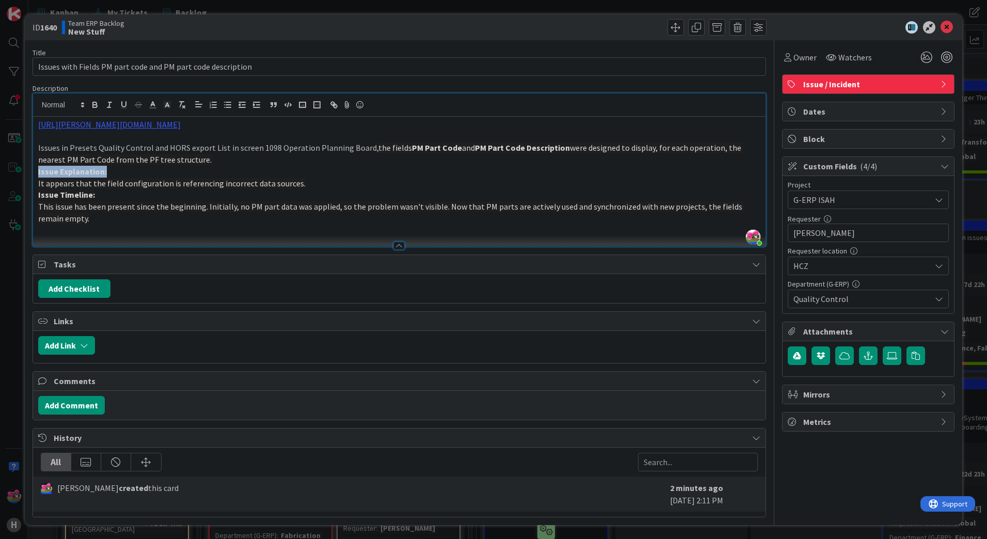
drag, startPoint x: 94, startPoint y: 171, endPoint x: 14, endPoint y: 166, distance: 80.1
click at [14, 166] on div "ID 1640 Team ERP Backlog New Stuff Title 60 / 128 Issues with Fields PM part co…" at bounding box center [493, 269] width 987 height 539
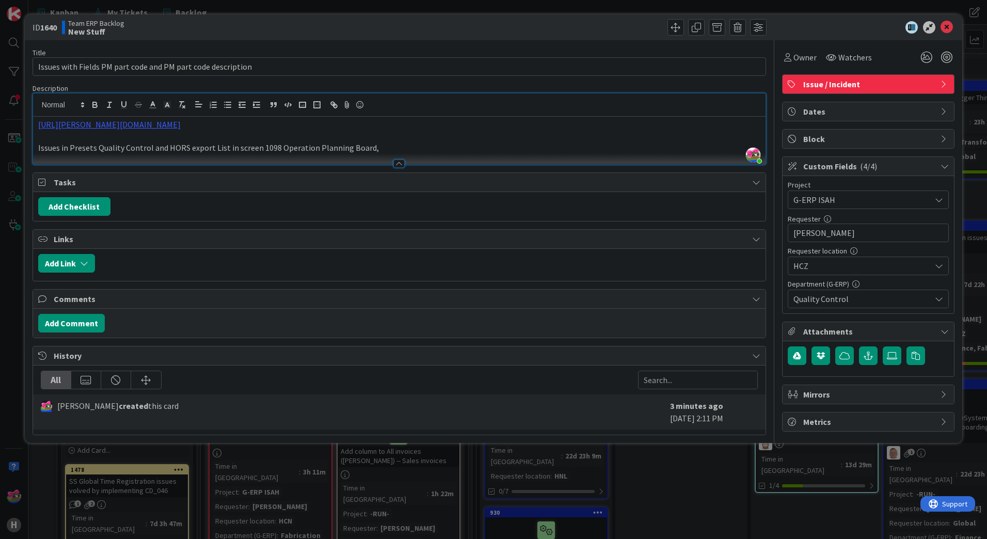
click at [384, 148] on p "Issues in Presets Quality Control and HORS export List in screen 1098 Operation…" at bounding box center [399, 148] width 722 height 12
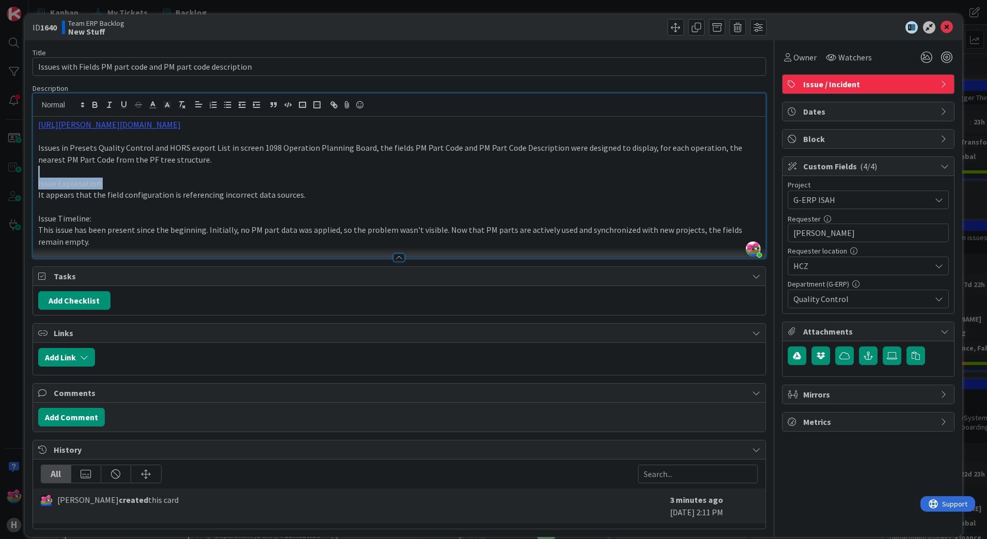
drag, startPoint x: 56, startPoint y: 174, endPoint x: 18, endPoint y: 171, distance: 37.8
click at [18, 171] on div "ID 1640 Team ERP Backlog New Stuff Title 60 / 128 Issues with Fields PM part co…" at bounding box center [493, 269] width 987 height 539
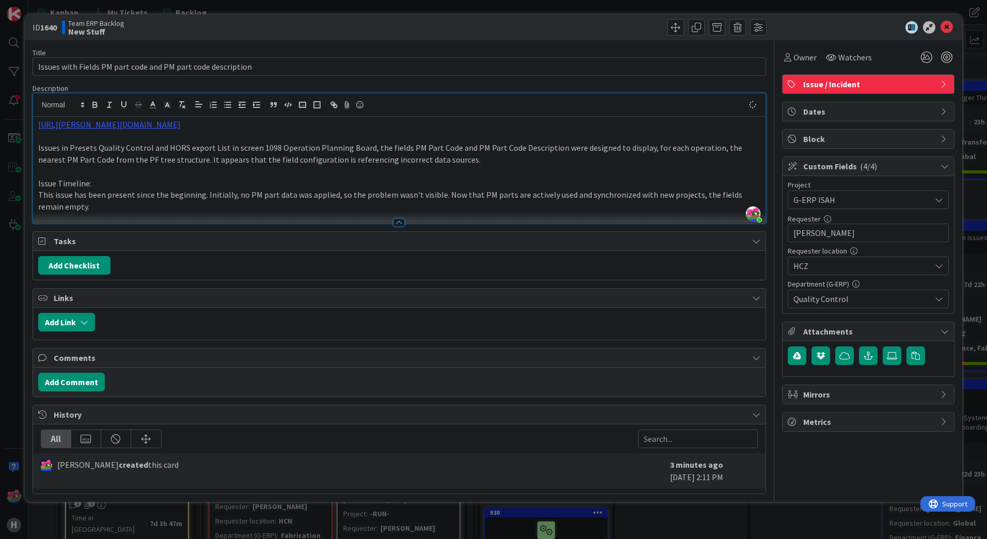
click at [368, 147] on p "Issues in Presets Quality Control and HORS export List in screen 1098 Operation…" at bounding box center [399, 153] width 722 height 23
click at [450, 161] on p "Issues in Presets Quality Control and HORS export List in screen 1098 Operation…" at bounding box center [399, 153] width 722 height 23
drag, startPoint x: 151, startPoint y: 182, endPoint x: 47, endPoint y: 174, distance: 103.6
click at [47, 174] on div "https://huisman-smartit.onbmc.com/smartit/app/#/incident/AGGHEXFAF704DATAUBPOTA…" at bounding box center [399, 170] width 732 height 106
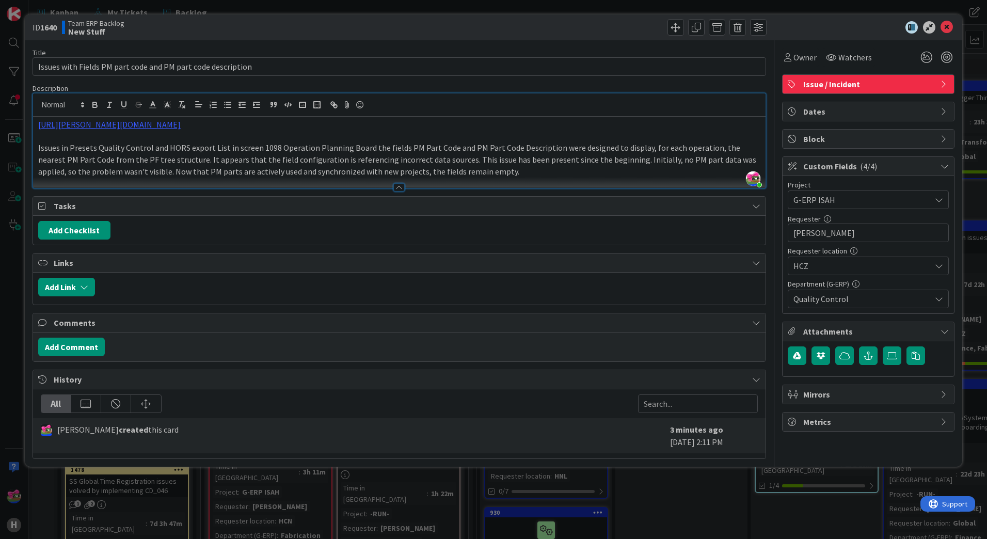
click at [481, 173] on p "Issues in Presets Quality Control and HORS export List in screen 1098 Operation…" at bounding box center [399, 159] width 722 height 35
click at [558, 167] on p "Issues in Presets Quality Control and HORS export List in screen 1098 Operation…" at bounding box center [399, 159] width 722 height 35
drag, startPoint x: 727, startPoint y: 157, endPoint x: 614, endPoint y: 161, distance: 113.6
click at [614, 161] on p "Issues in Presets Quality Control and HORS export List in screen 1098 Operation…" at bounding box center [399, 159] width 722 height 35
click at [347, 169] on p "Issues in Presets Quality Control and HORS export List in screen 1098 Operation…" at bounding box center [399, 159] width 722 height 35
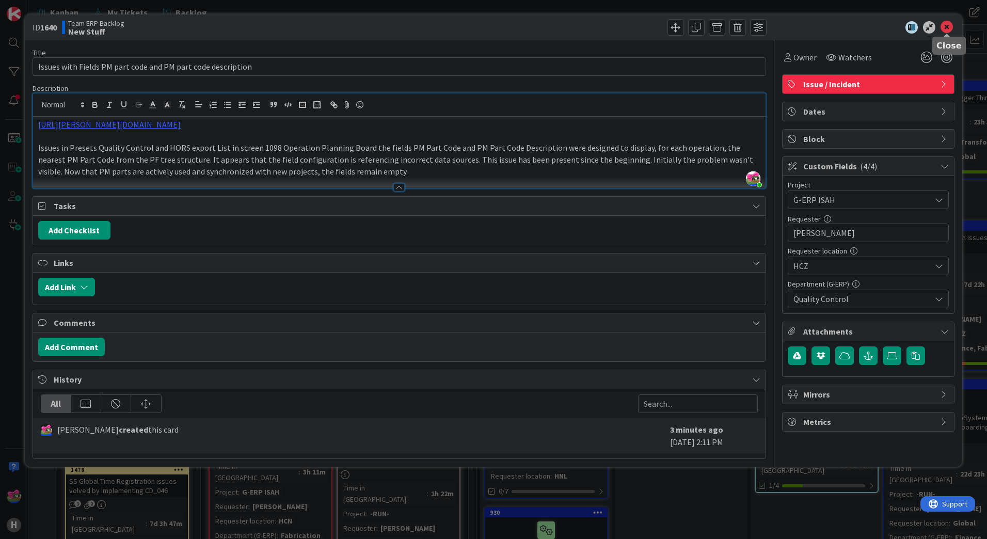
click at [948, 26] on icon at bounding box center [947, 27] width 12 height 12
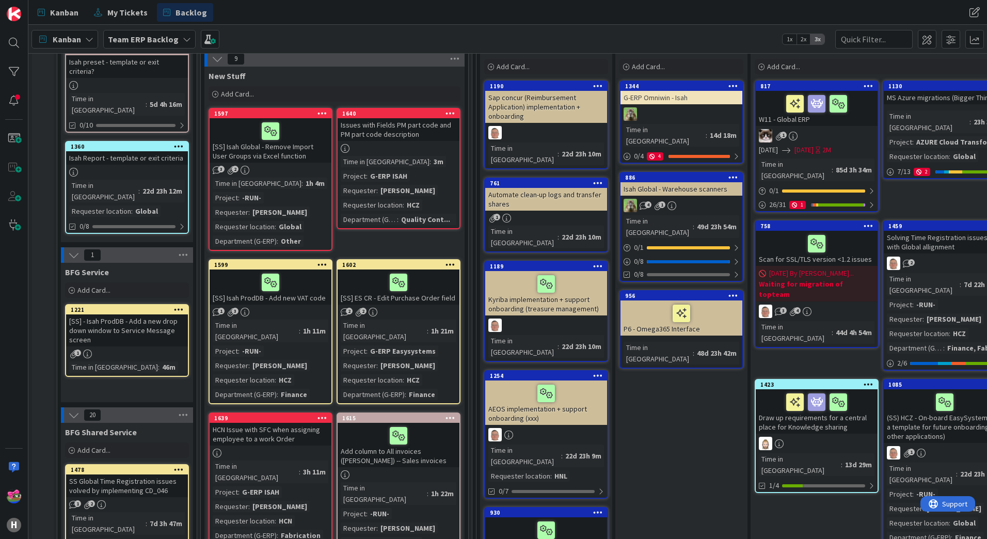
click at [308, 152] on div "[SS] Isah Global - Remove Import User Groups via Excel function" at bounding box center [271, 140] width 122 height 44
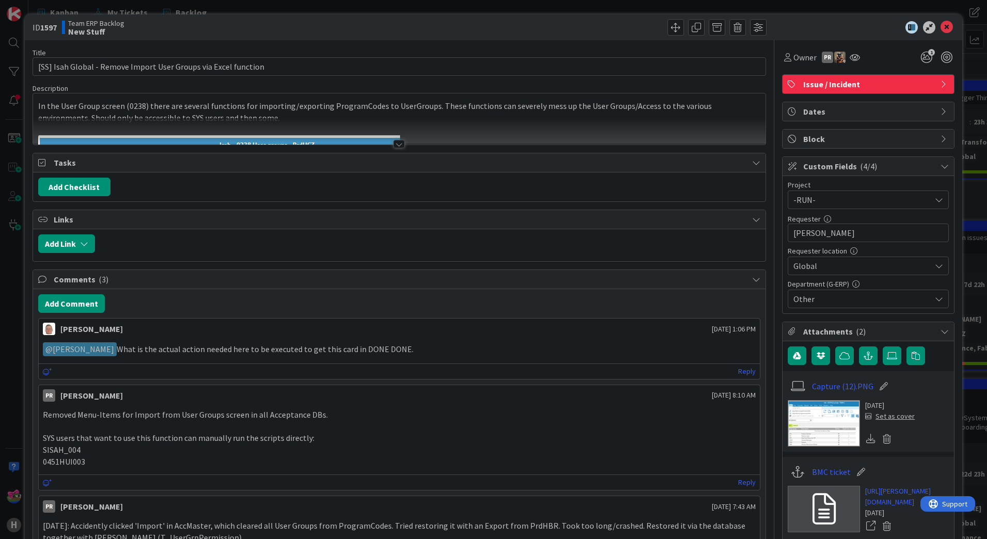
click at [396, 139] on div at bounding box center [399, 131] width 732 height 26
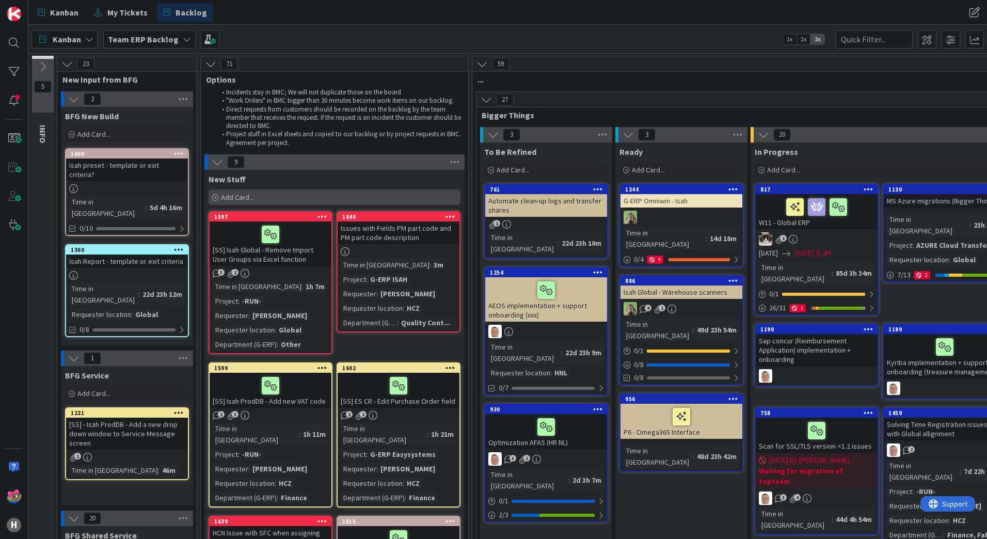
click at [311, 198] on div "Add Card..." at bounding box center [335, 196] width 252 height 15
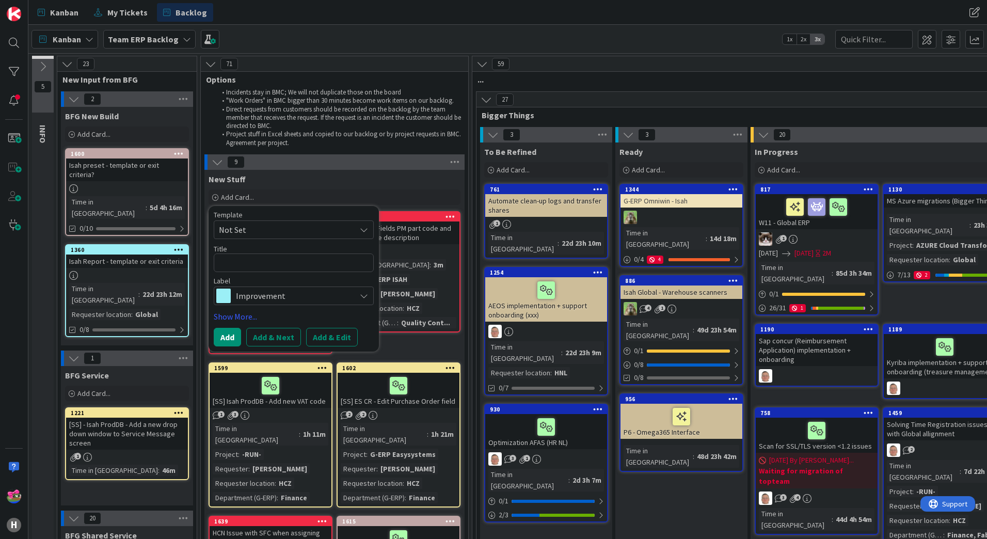
click at [277, 301] on span "Improvement" at bounding box center [293, 296] width 115 height 14
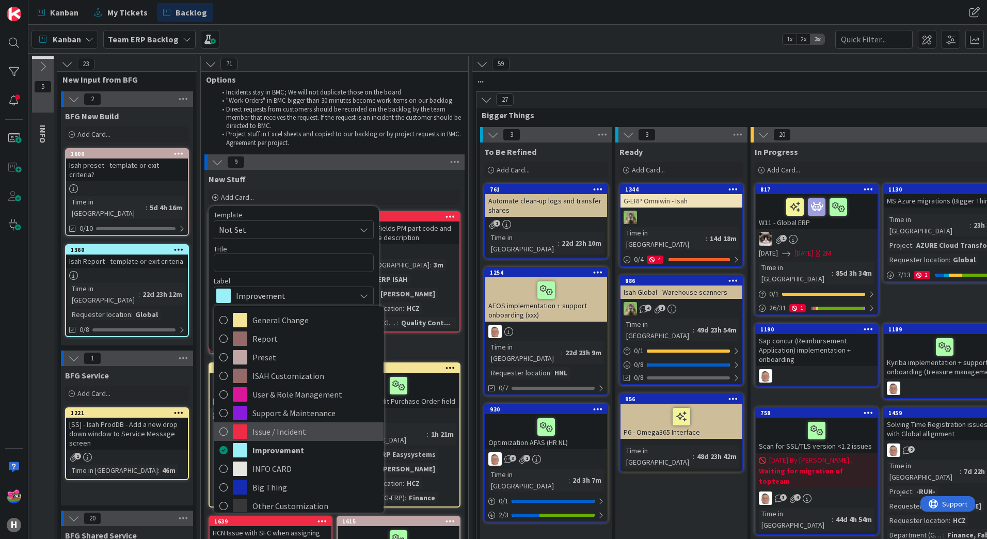
click at [220, 427] on icon at bounding box center [223, 431] width 8 height 15
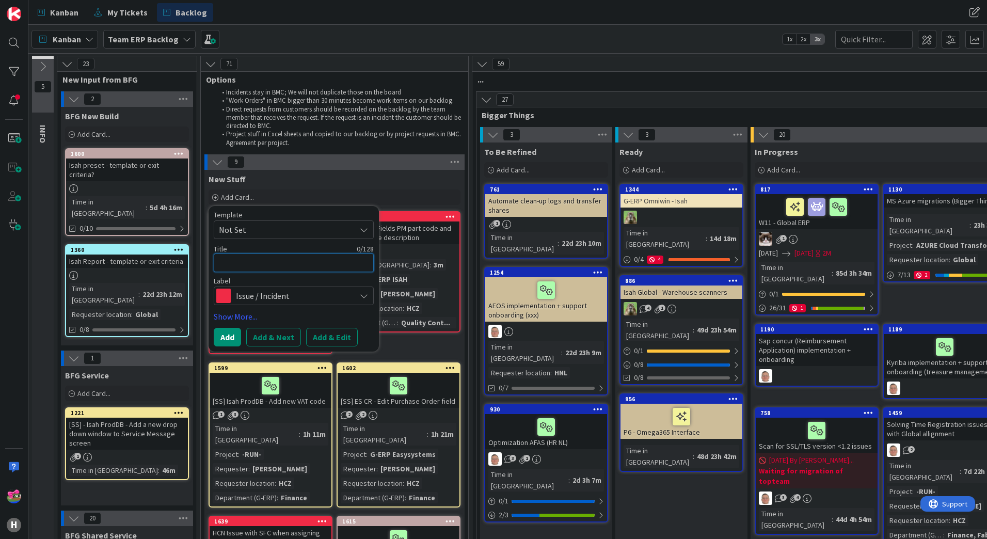
click at [250, 266] on textarea at bounding box center [294, 262] width 160 height 19
click at [245, 233] on span "Not Set" at bounding box center [283, 229] width 129 height 13
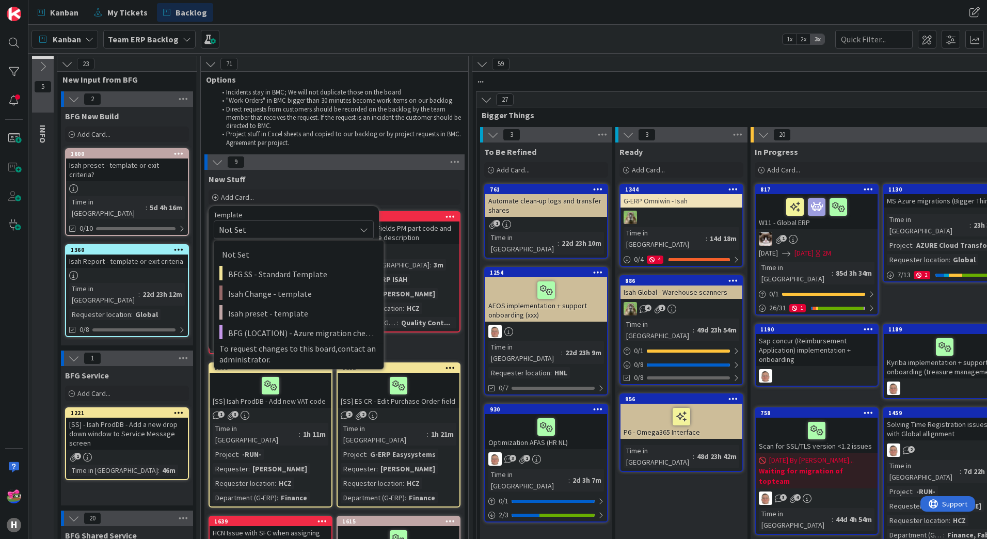
click at [367, 230] on icon at bounding box center [364, 230] width 8 height 8
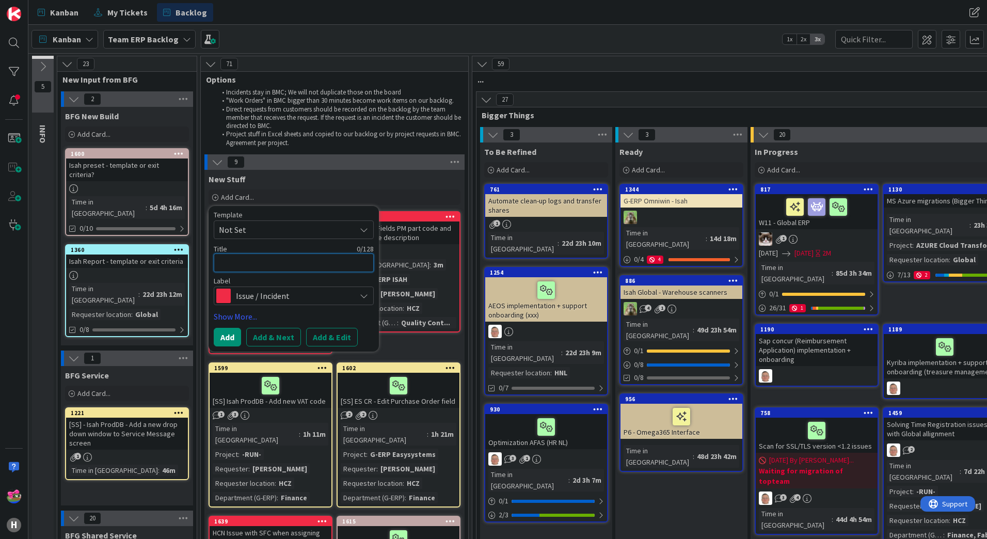
click at [240, 261] on textarea at bounding box center [294, 262] width 160 height 19
click at [231, 334] on button "Add" at bounding box center [227, 337] width 27 height 19
click at [248, 263] on textarea at bounding box center [294, 262] width 160 height 19
click at [275, 260] on textarea at bounding box center [294, 262] width 160 height 19
type textarea "x"
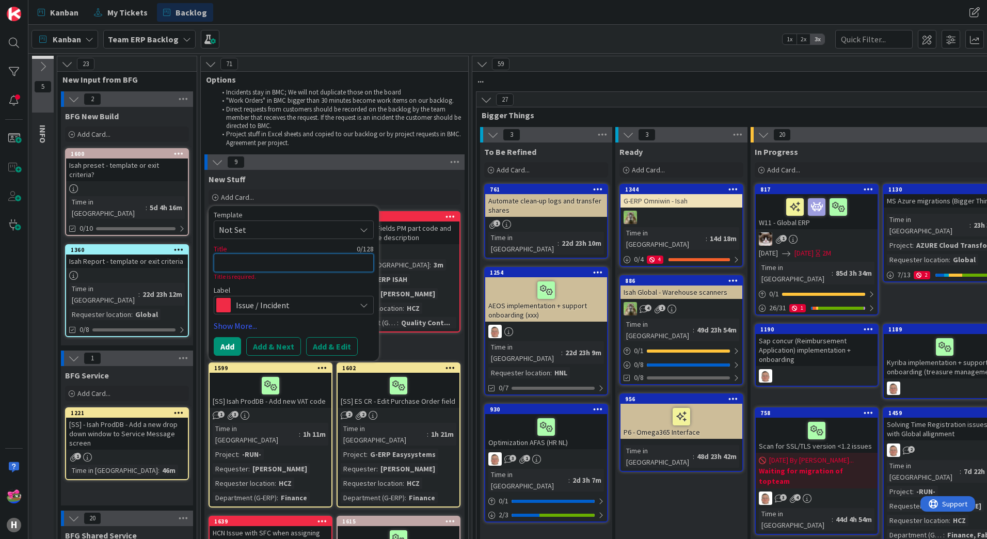
type textarea "i"
type textarea "x"
type textarea "is"
type textarea "x"
type textarea "iss"
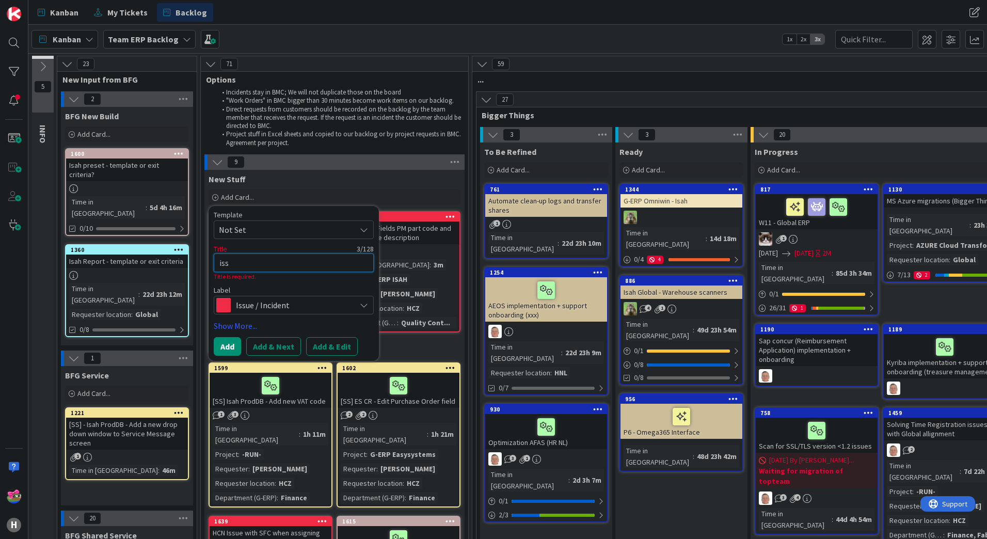
type textarea "x"
type textarea "issu"
type textarea "x"
type textarea "iss"
type textarea "x"
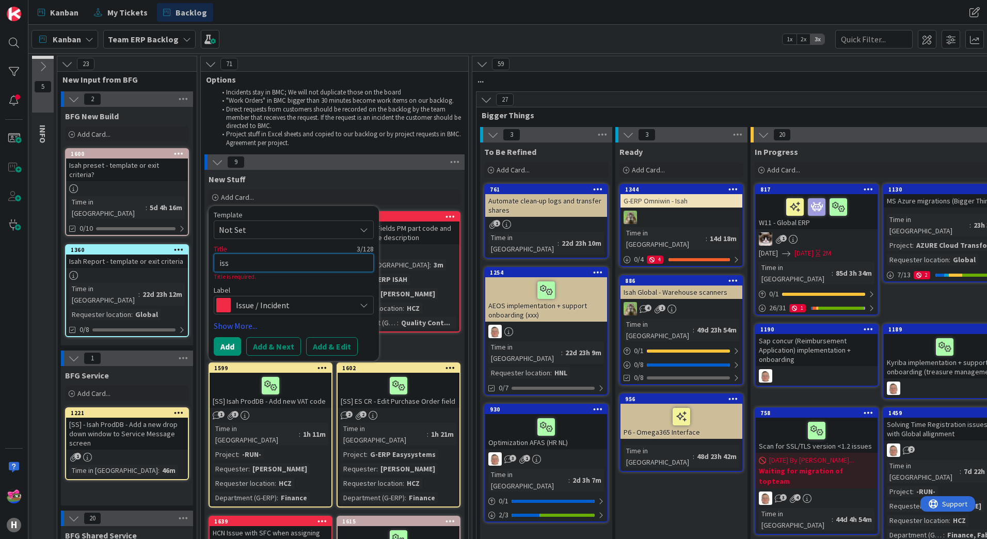
type textarea "is"
type textarea "x"
type textarea "i"
type textarea "x"
type textarea "I"
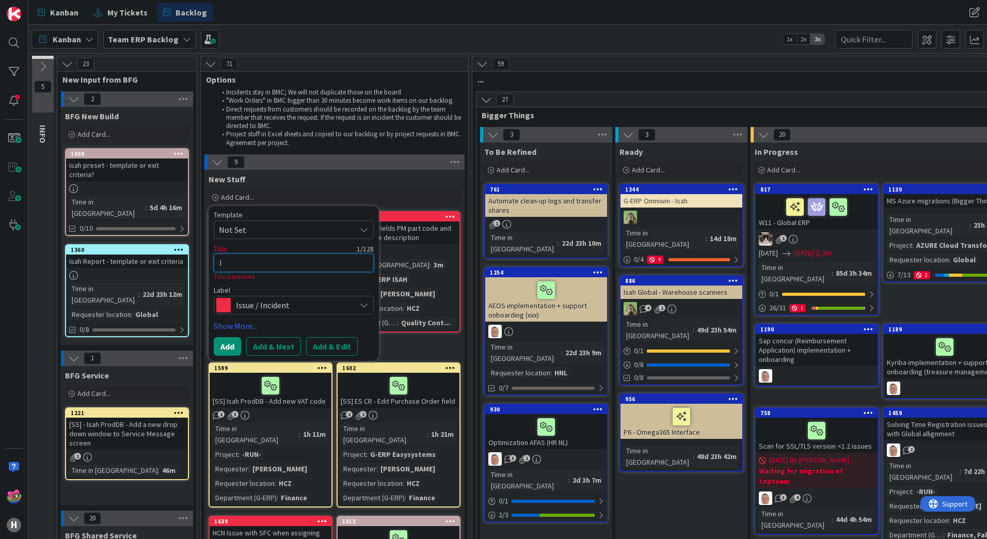
type textarea "x"
type textarea "Is"
type textarea "x"
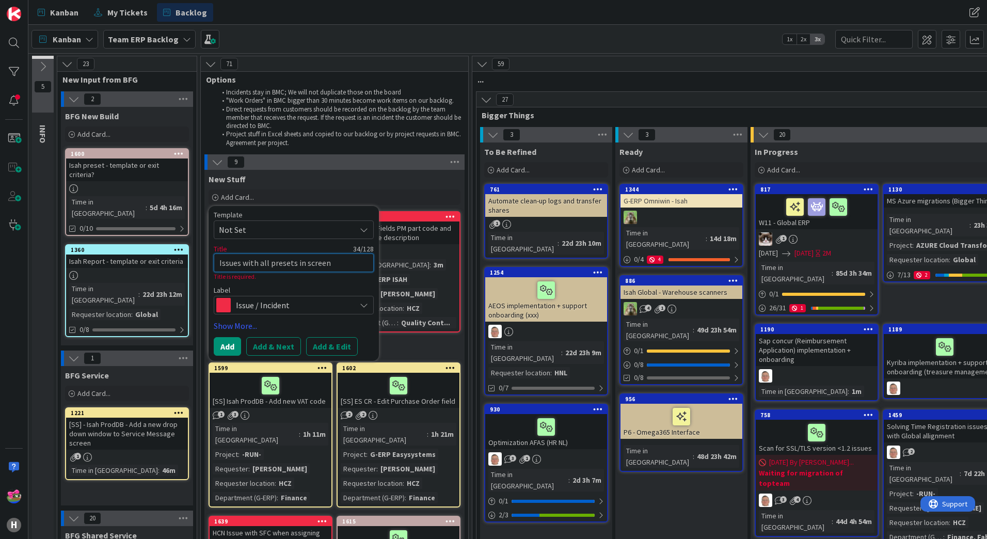
click at [267, 263] on textarea "Issues with all presets in screen" at bounding box center [294, 262] width 160 height 19
click at [359, 264] on textarea "Issues with presets in screen" at bounding box center [294, 262] width 160 height 19
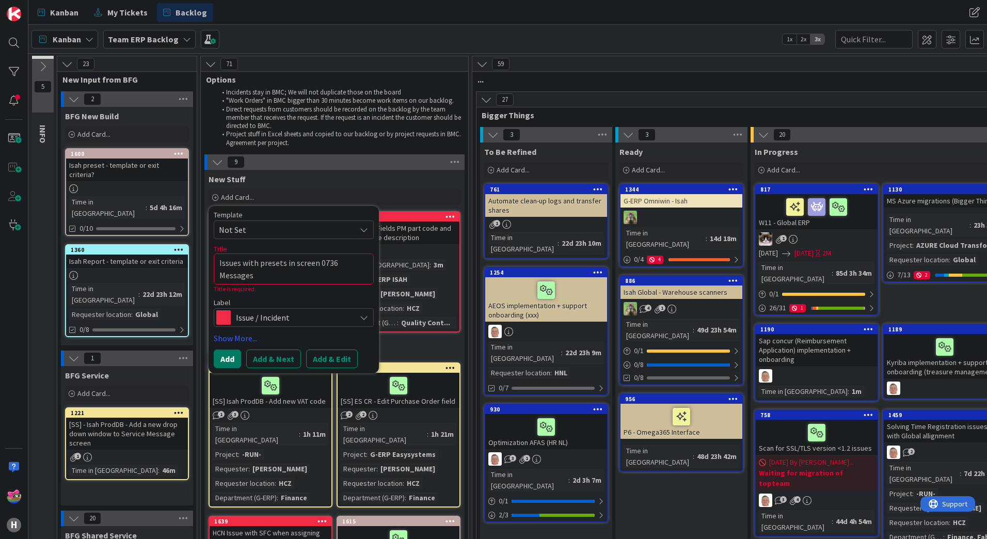
click at [225, 364] on button "Add" at bounding box center [227, 358] width 27 height 19
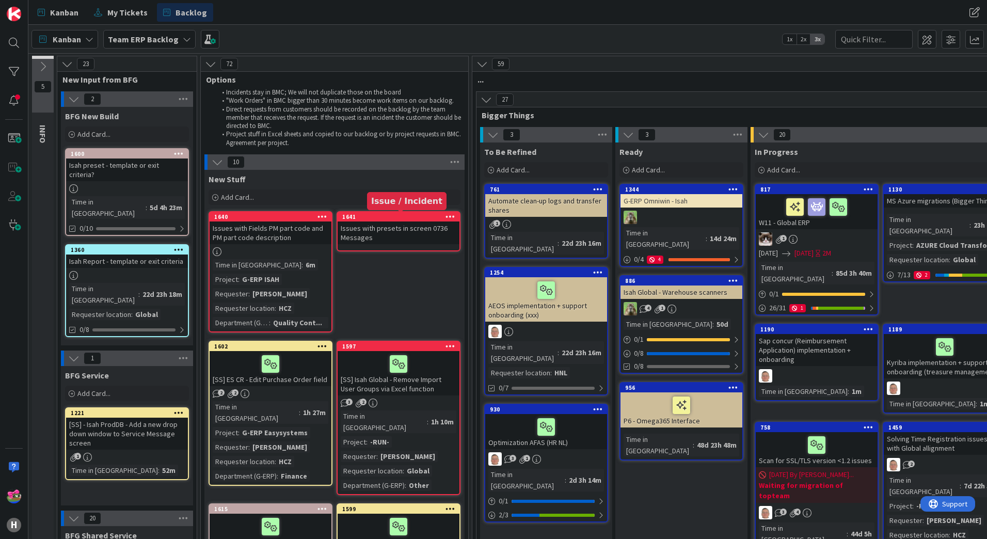
click at [425, 216] on div "1641" at bounding box center [400, 216] width 117 height 7
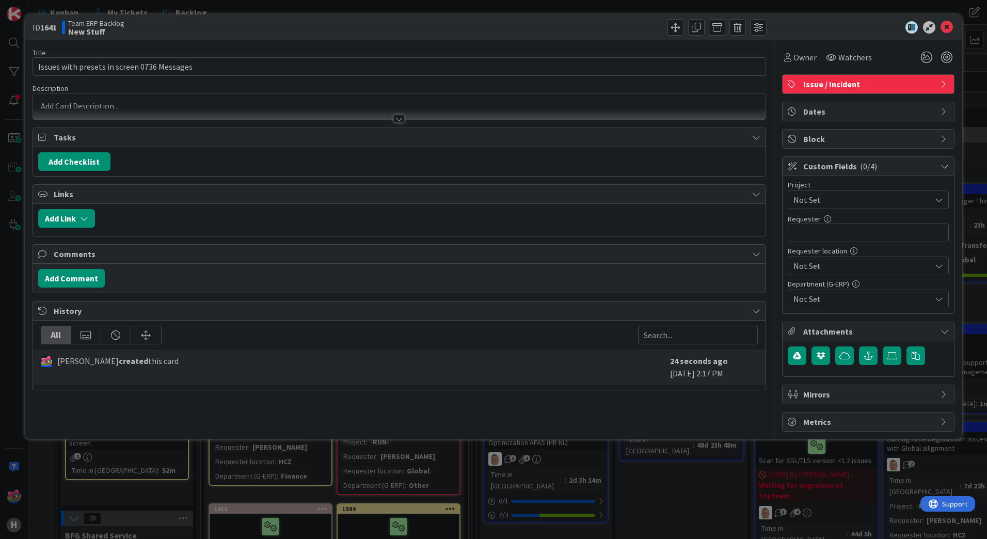
click at [402, 124] on div "Title 43 / 128 Issues with presets in screen 0736 Messages Description Owner Wa…" at bounding box center [400, 235] width 734 height 391
click at [405, 116] on div at bounding box center [398, 119] width 11 height 8
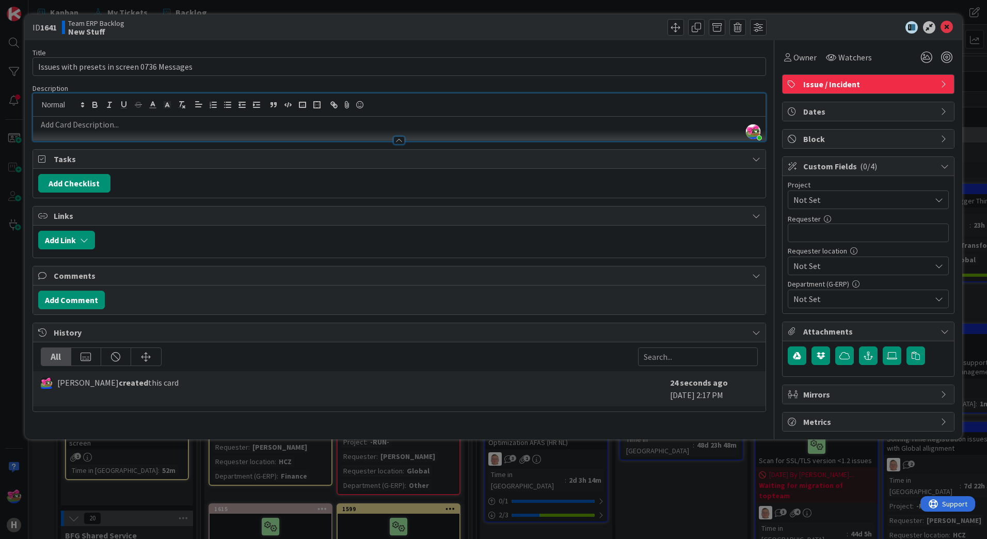
click at [152, 121] on p at bounding box center [399, 125] width 722 height 12
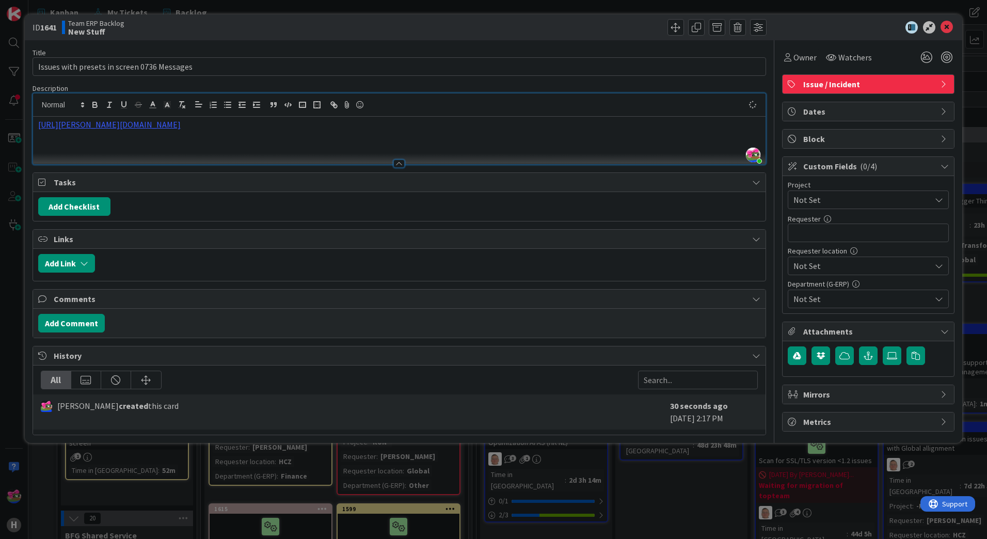
click at [868, 203] on span "Not Set" at bounding box center [859, 200] width 132 height 14
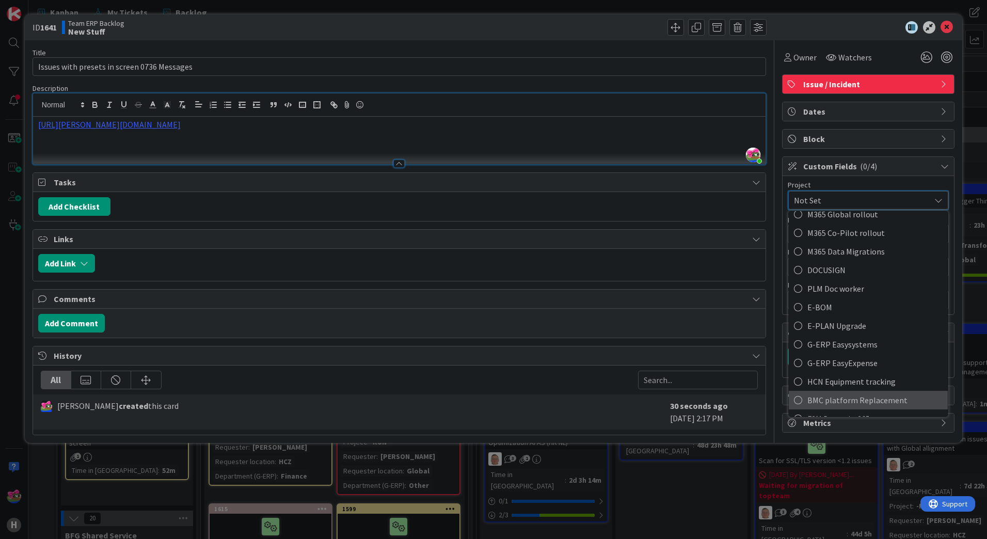
scroll to position [310, 0]
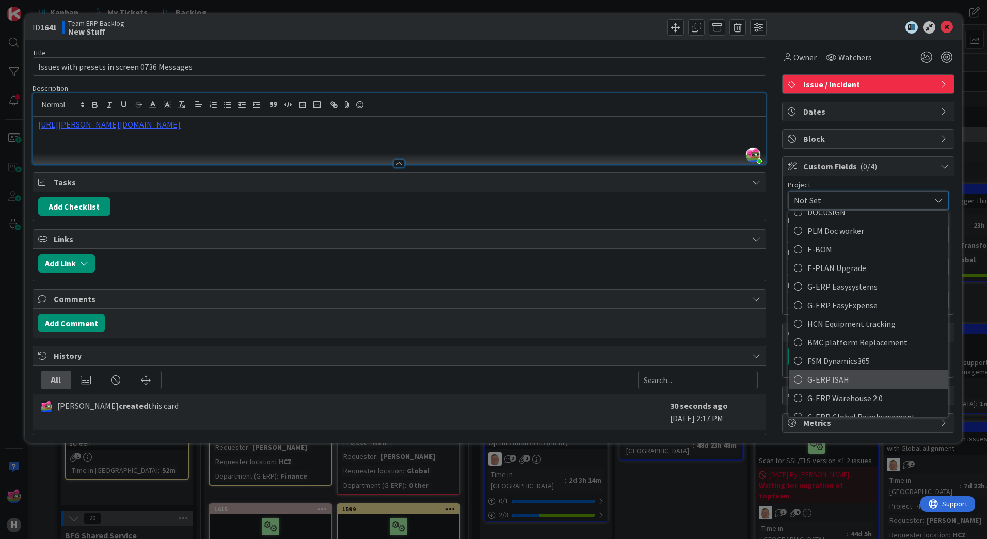
click at [814, 381] on span "G-ERP ISAH" at bounding box center [874, 379] width 135 height 15
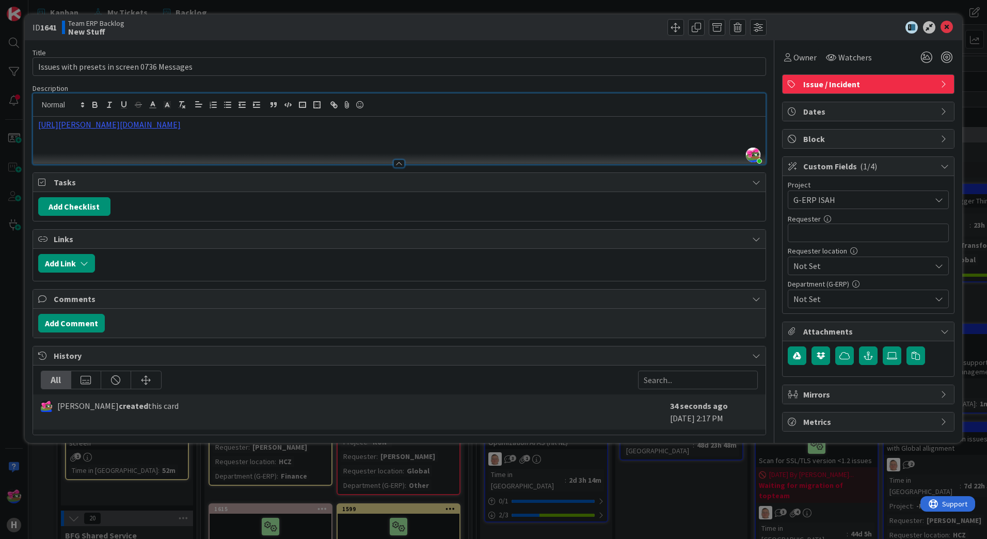
click at [806, 223] on label "Requester" at bounding box center [804, 218] width 33 height 9
click at [823, 230] on input "text" at bounding box center [868, 233] width 161 height 19
click at [883, 209] on div "Not Set" at bounding box center [868, 199] width 161 height 19
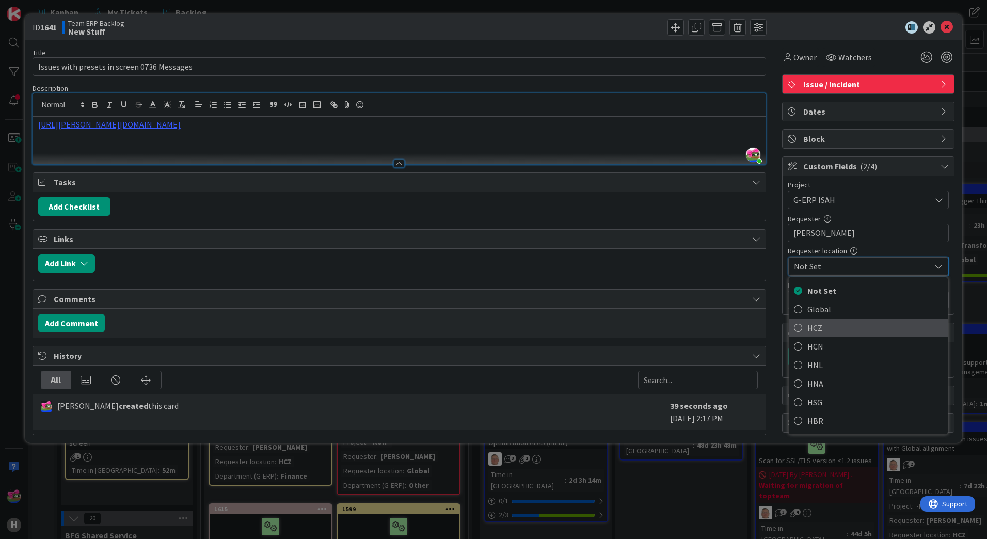
click at [798, 328] on icon at bounding box center [798, 327] width 8 height 15
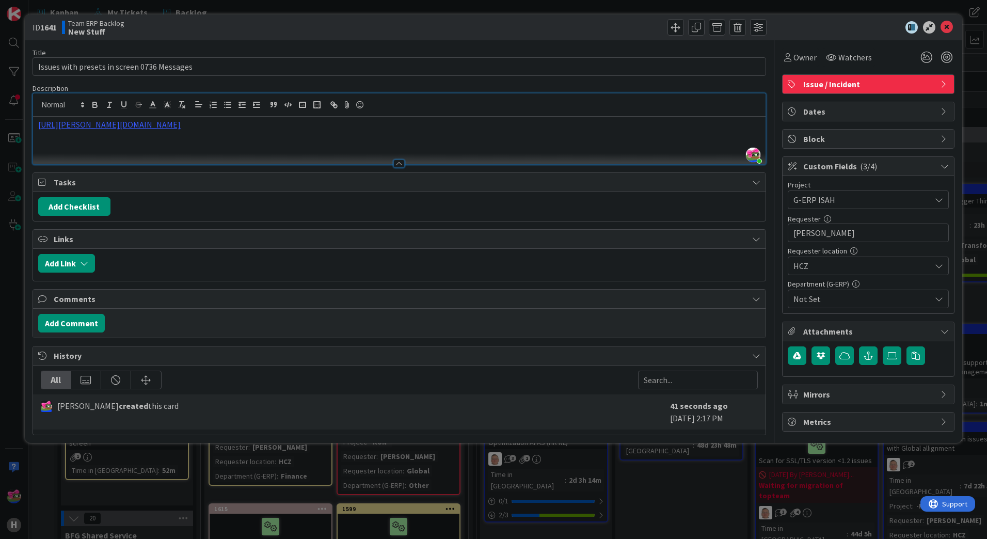
click at [822, 291] on div "Not Set" at bounding box center [868, 299] width 161 height 19
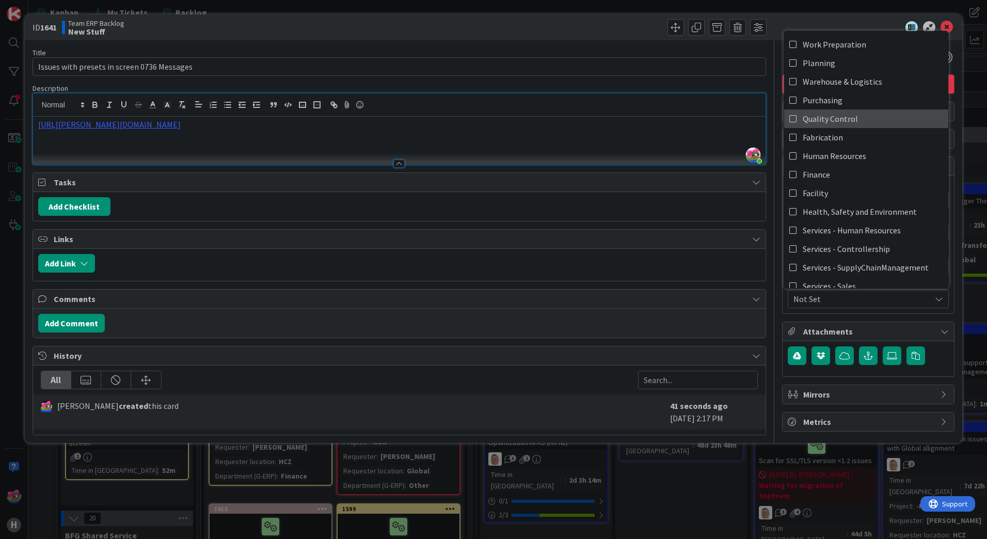
click at [819, 118] on span "Quality Control" at bounding box center [830, 118] width 55 height 15
click at [107, 152] on p at bounding box center [399, 148] width 722 height 12
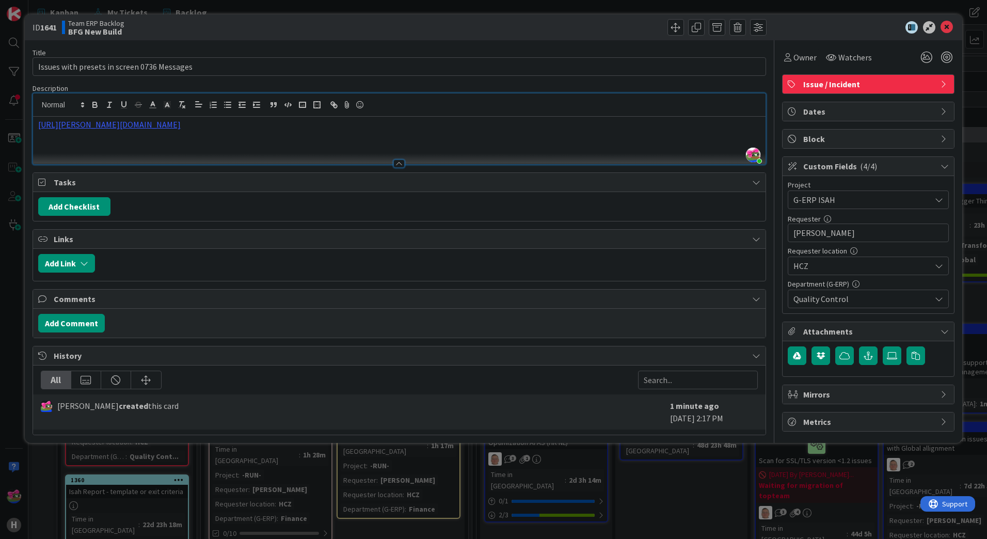
click at [114, 146] on p at bounding box center [399, 148] width 722 height 12
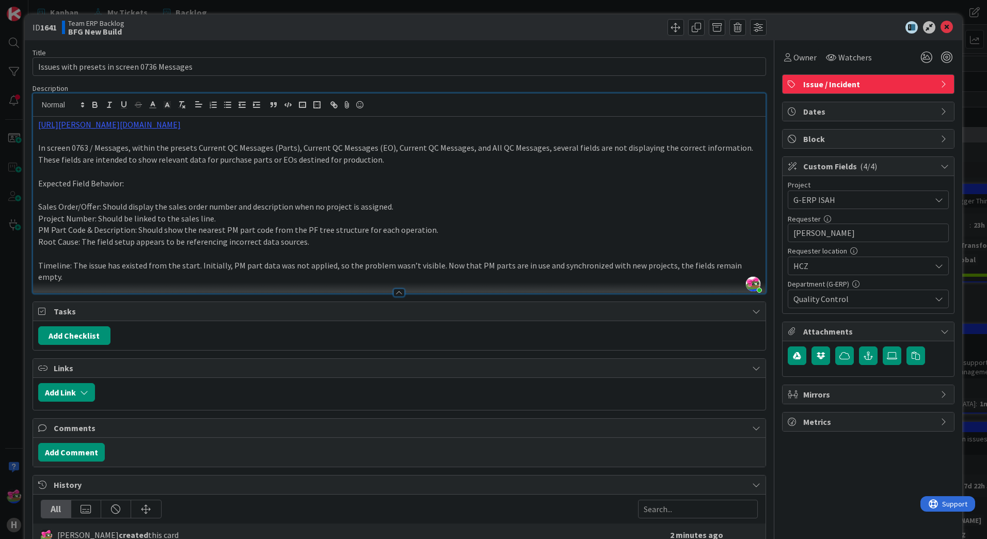
click at [140, 147] on p "In screen 0763 / Messages, within the presets Current QC Messages (Parts), Curr…" at bounding box center [399, 153] width 722 height 23
drag, startPoint x: 140, startPoint y: 147, endPoint x: 163, endPoint y: 155, distance: 24.2
click at [141, 147] on p "In screen 0763 / Messages, within the presets Current QC Messages (Parts), Curr…" at bounding box center [399, 153] width 722 height 23
click at [136, 149] on p "In screen 0763 / Messages, the presets Current QC Messages (Parts), Current QC …" at bounding box center [399, 153] width 722 height 23
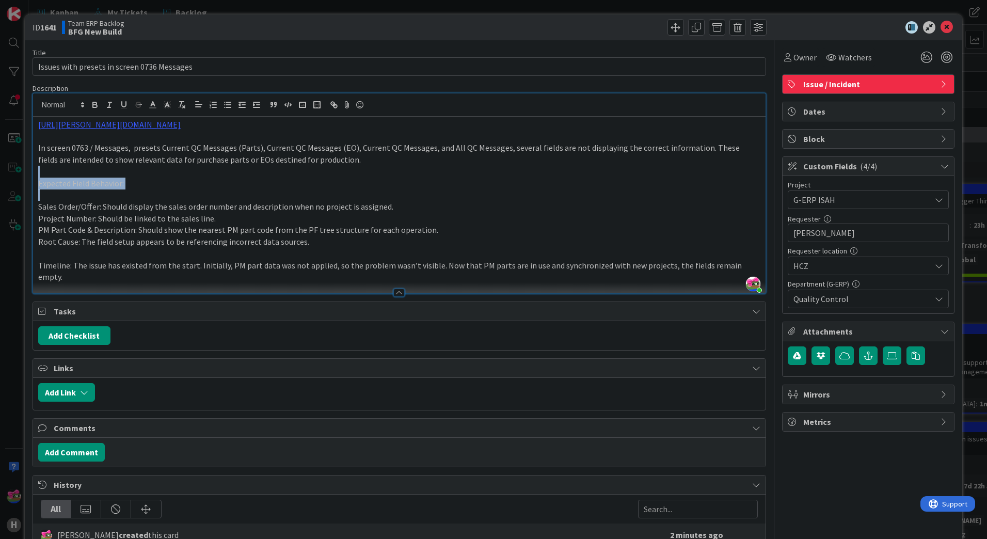
drag, startPoint x: 104, startPoint y: 199, endPoint x: 1, endPoint y: 173, distance: 106.5
click at [1, 173] on div "ID 1641 Team ERP Backlog BFG New Build Title 43 / 128 Issues with presets in sc…" at bounding box center [493, 269] width 987 height 539
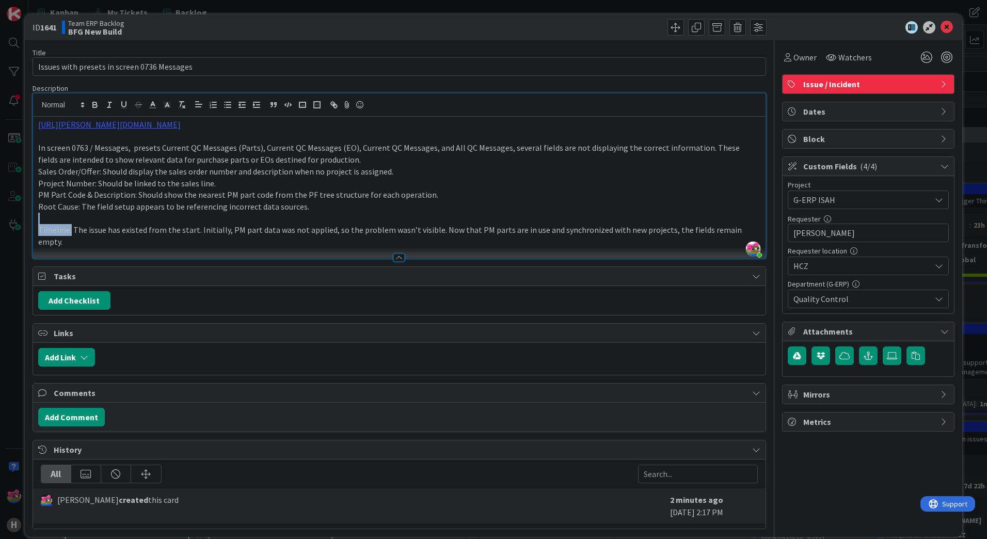
drag, startPoint x: 69, startPoint y: 229, endPoint x: 40, endPoint y: 219, distance: 30.7
click at [40, 219] on div "https://huisman-smartit.onbmc.com/smartit/app/#/incident/AGGF4KX6HRENQATAUDFHTA…" at bounding box center [399, 187] width 732 height 141
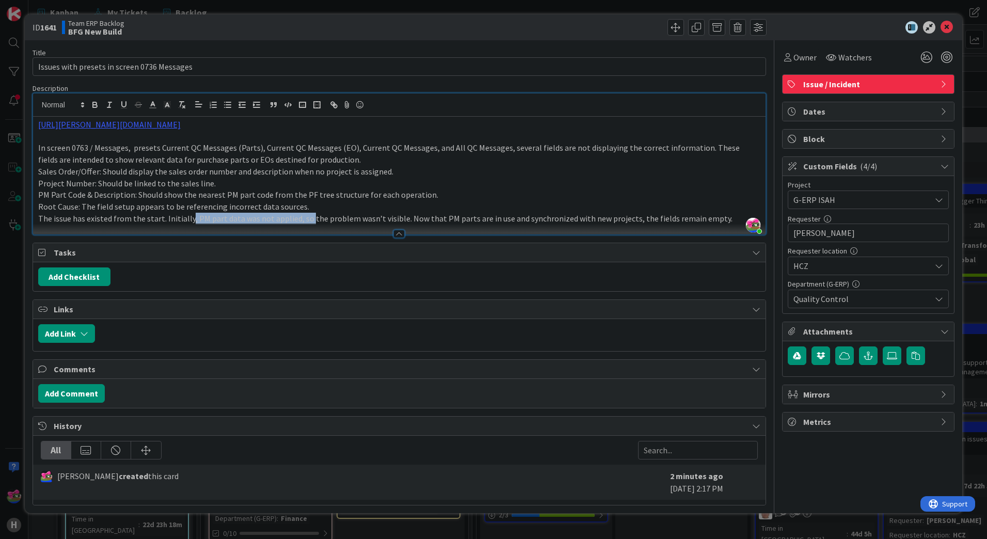
drag, startPoint x: 188, startPoint y: 222, endPoint x: 306, endPoint y: 224, distance: 117.7
click at [306, 224] on div "Description Jakub Král just joined https://huisman-smartit.onbmc.com/smartit/ap…" at bounding box center [400, 159] width 734 height 151
drag, startPoint x: 164, startPoint y: 220, endPoint x: 37, endPoint y: 218, distance: 127.0
click at [37, 218] on div "https://huisman-smartit.onbmc.com/smartit/app/#/incident/AGGF4KX6HRENQATAUDFHTA…" at bounding box center [399, 176] width 732 height 118
drag, startPoint x: 79, startPoint y: 206, endPoint x: 17, endPoint y: 208, distance: 62.0
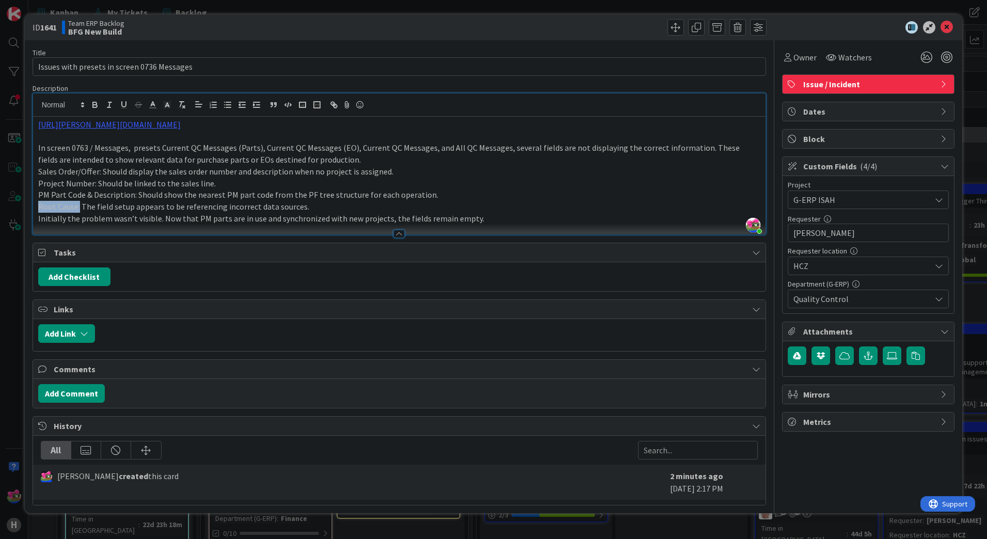
click at [17, 208] on div "ID 1641 Team ERP Backlog BFG New Build Title 43 / 128 Issues with presets in sc…" at bounding box center [493, 269] width 987 height 539
click at [946, 29] on icon at bounding box center [947, 27] width 12 height 12
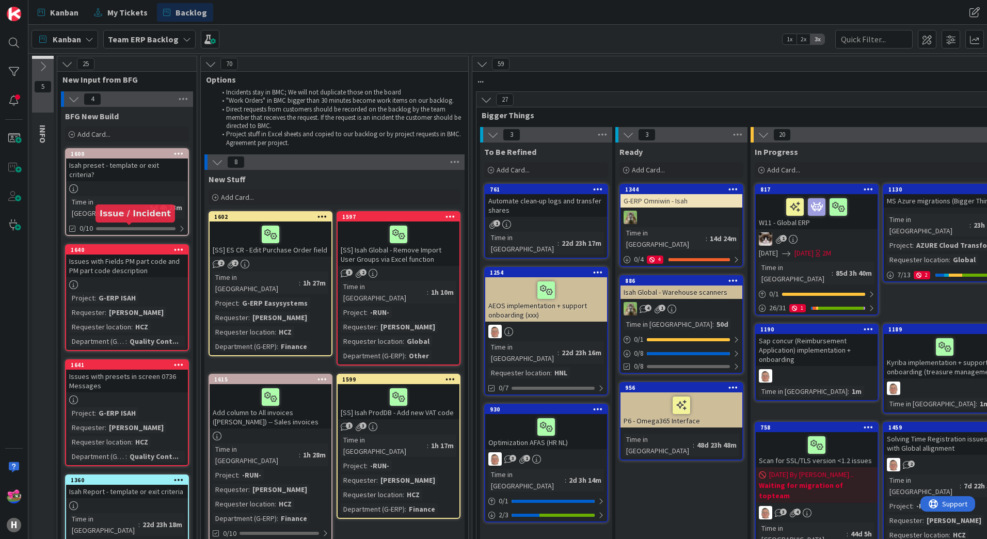
click at [119, 246] on div "1640" at bounding box center [129, 249] width 117 height 7
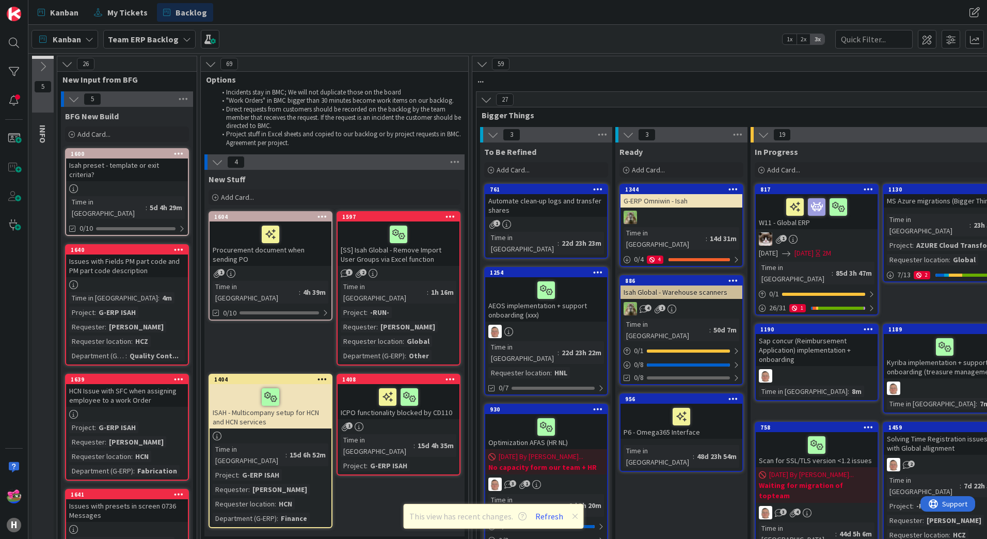
drag, startPoint x: 543, startPoint y: 516, endPoint x: 229, endPoint y: 218, distance: 432.0
click at [543, 516] on button "Refresh" at bounding box center [549, 515] width 35 height 13
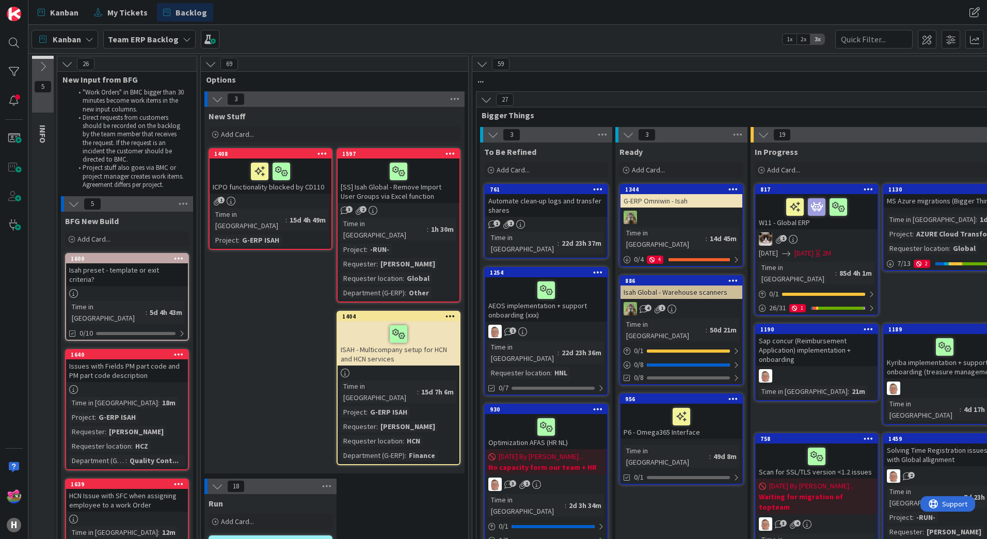
click at [44, 65] on icon at bounding box center [42, 66] width 11 height 11
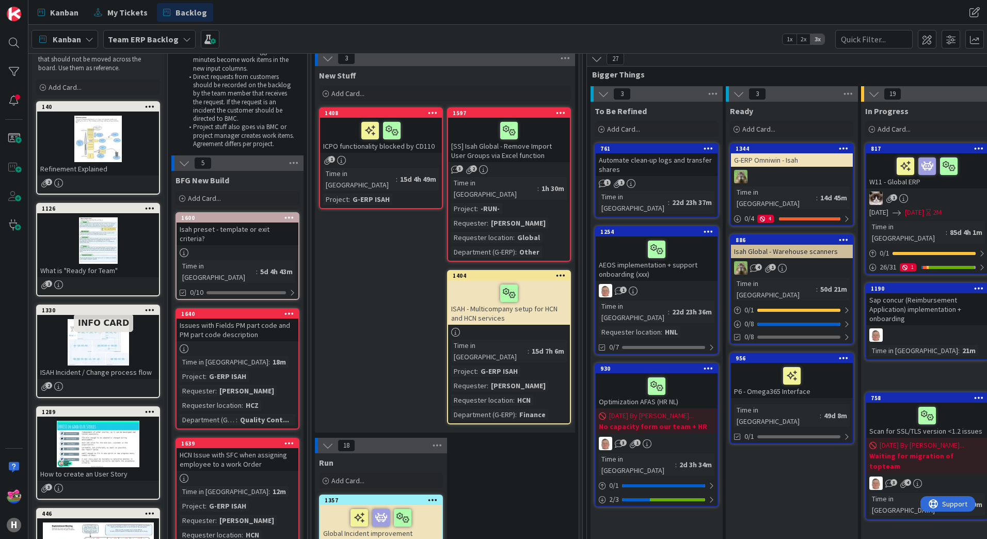
scroll to position [103, 0]
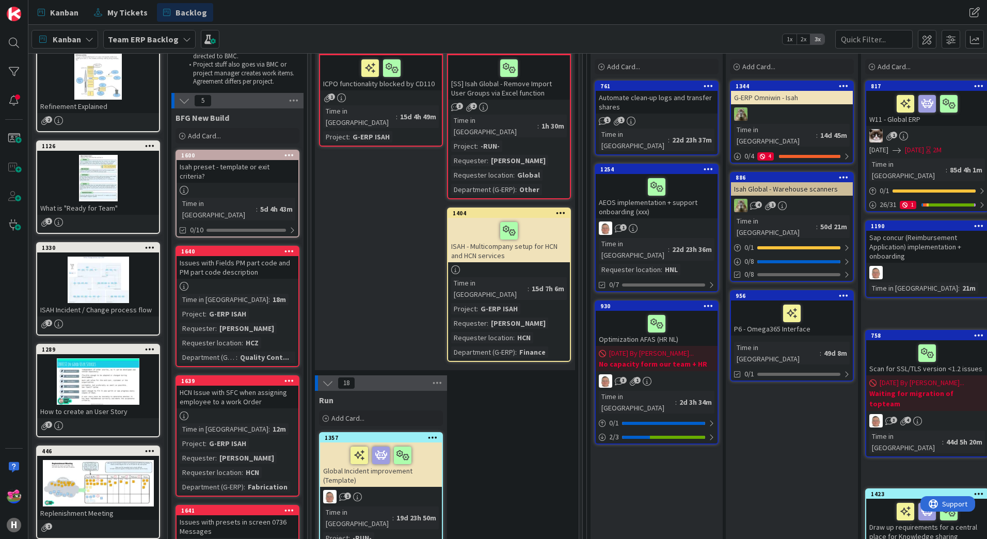
click at [91, 271] on div at bounding box center [98, 280] width 122 height 46
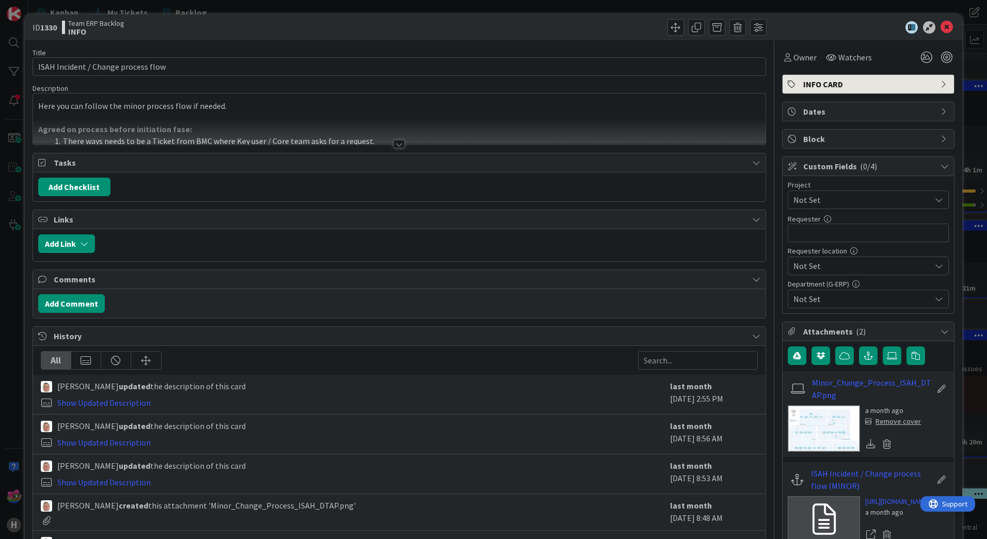
click at [394, 144] on div at bounding box center [398, 144] width 11 height 8
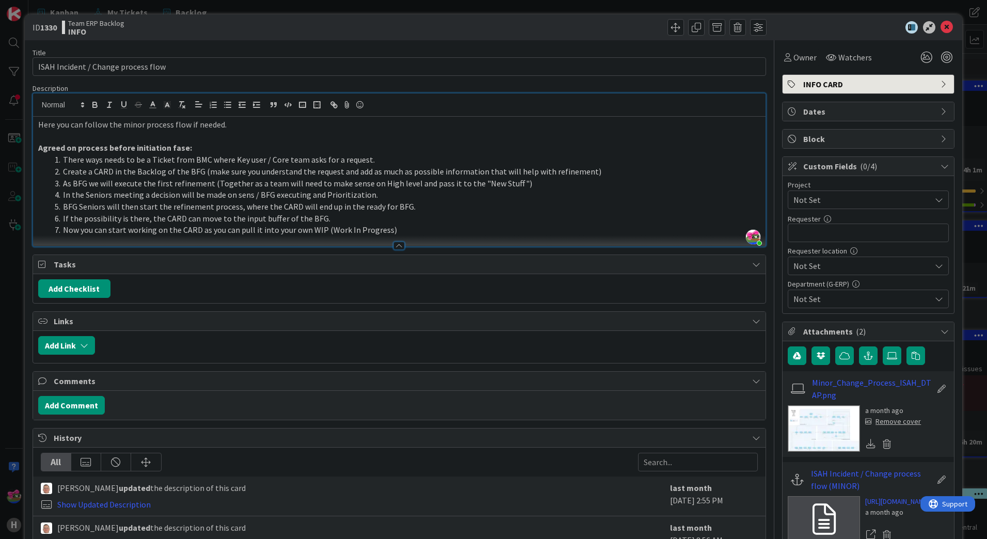
click at [830, 425] on img at bounding box center [824, 428] width 72 height 46
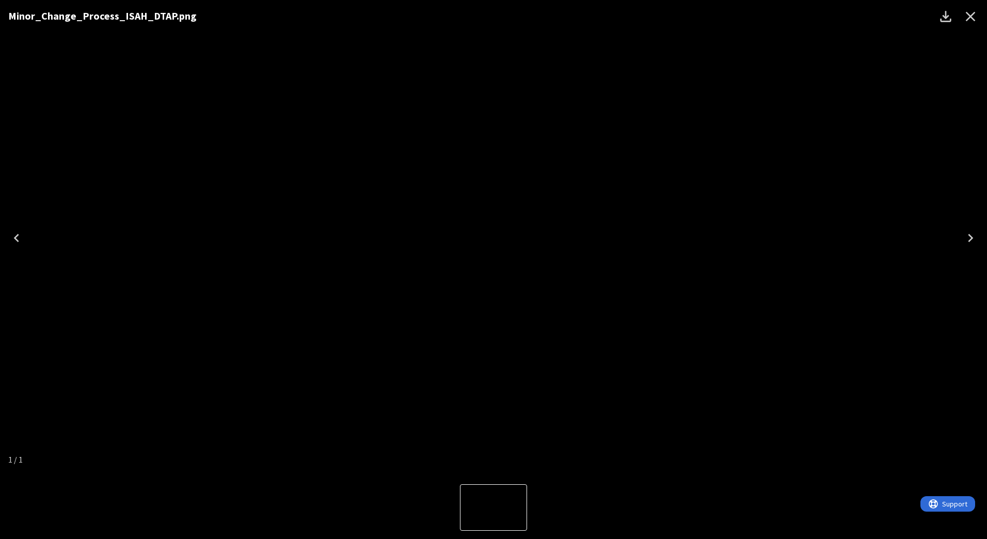
click at [493, 238] on img "1 of 1" at bounding box center [493, 238] width 0 height 0
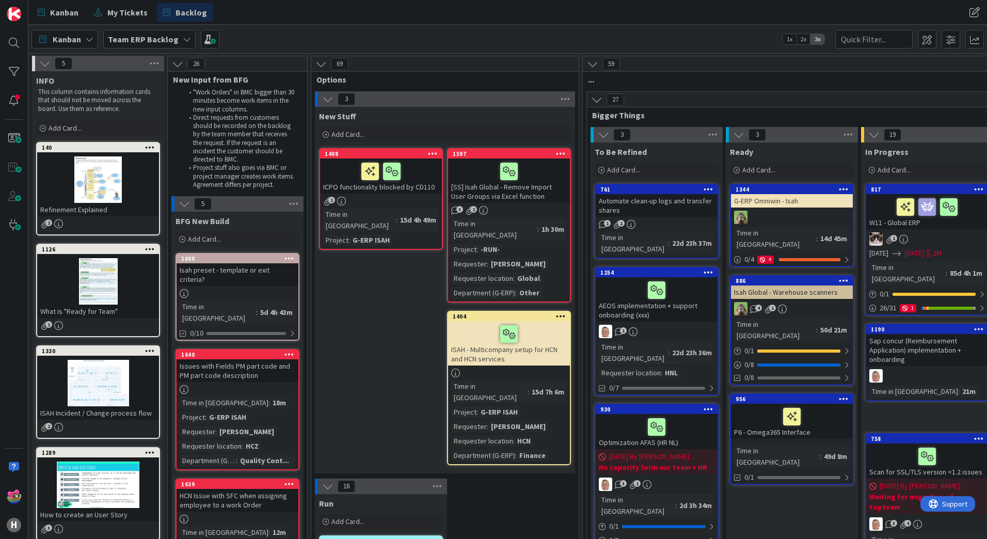
click at [99, 381] on div at bounding box center [98, 383] width 122 height 46
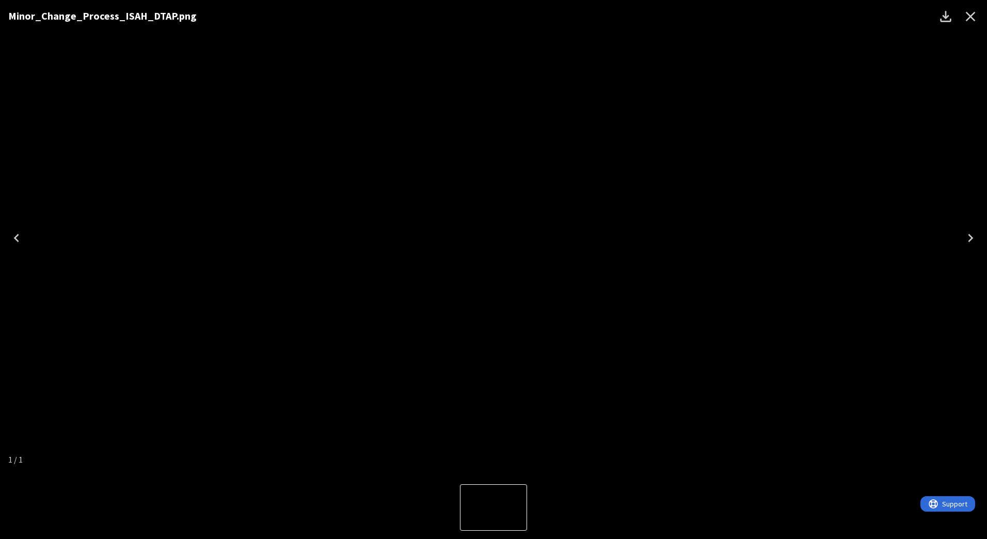
click at [968, 17] on icon "Close" at bounding box center [970, 16] width 17 height 17
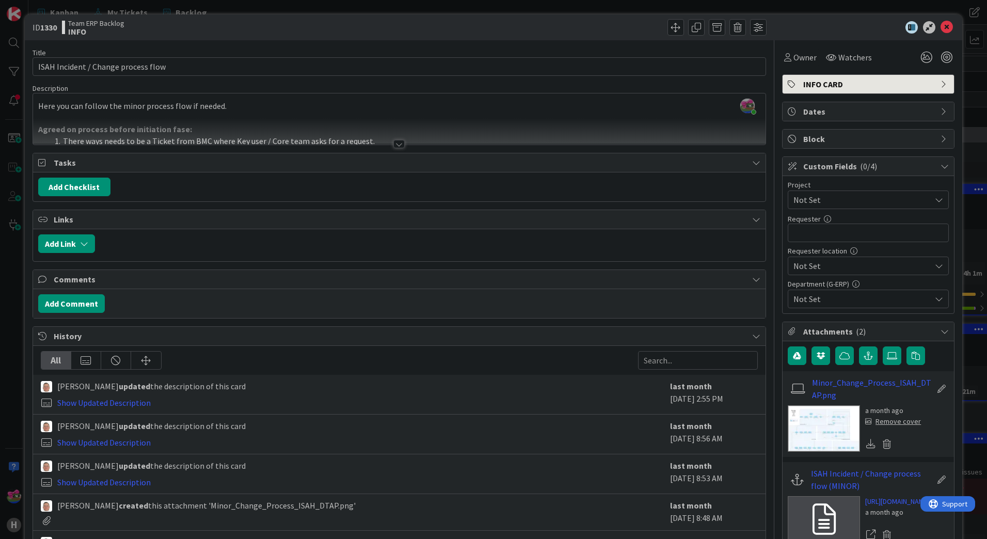
click at [395, 142] on div at bounding box center [398, 144] width 11 height 8
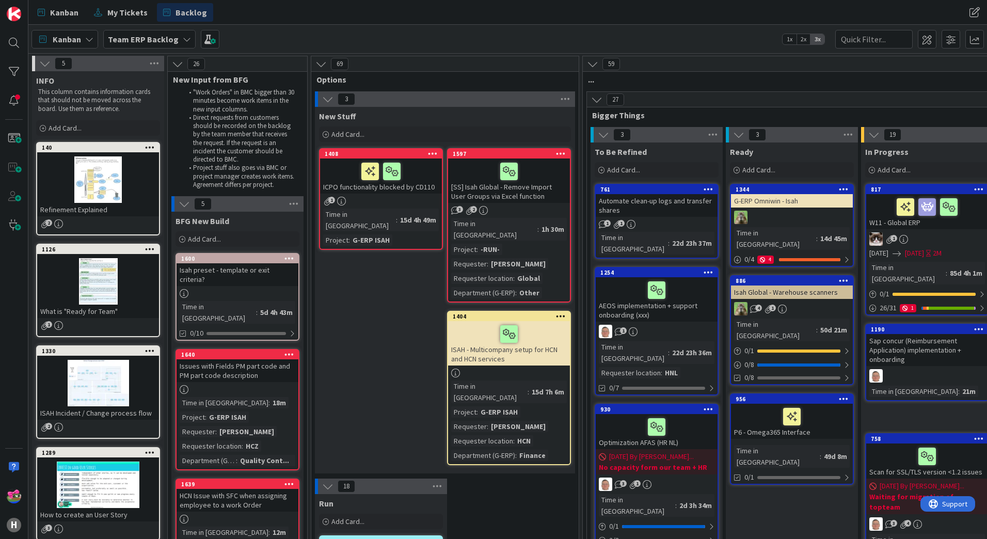
click at [101, 179] on div at bounding box center [98, 179] width 122 height 46
click at [88, 272] on div at bounding box center [98, 281] width 122 height 46
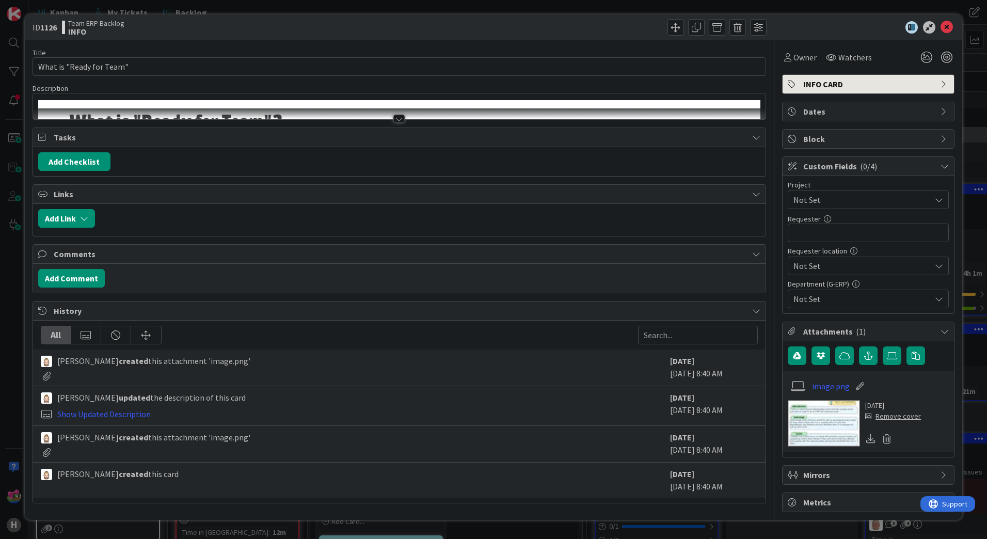
click at [399, 120] on div at bounding box center [398, 119] width 11 height 8
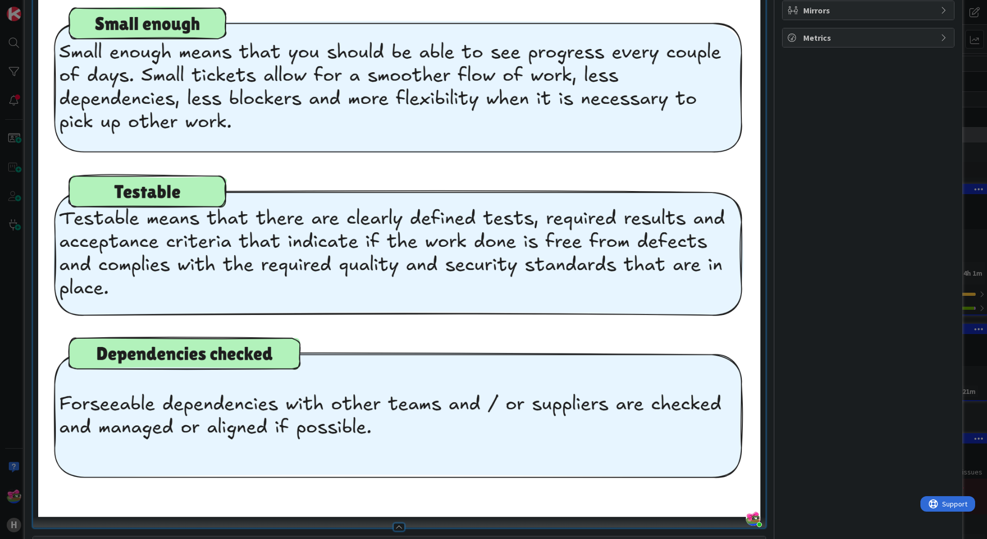
scroll to position [671, 0]
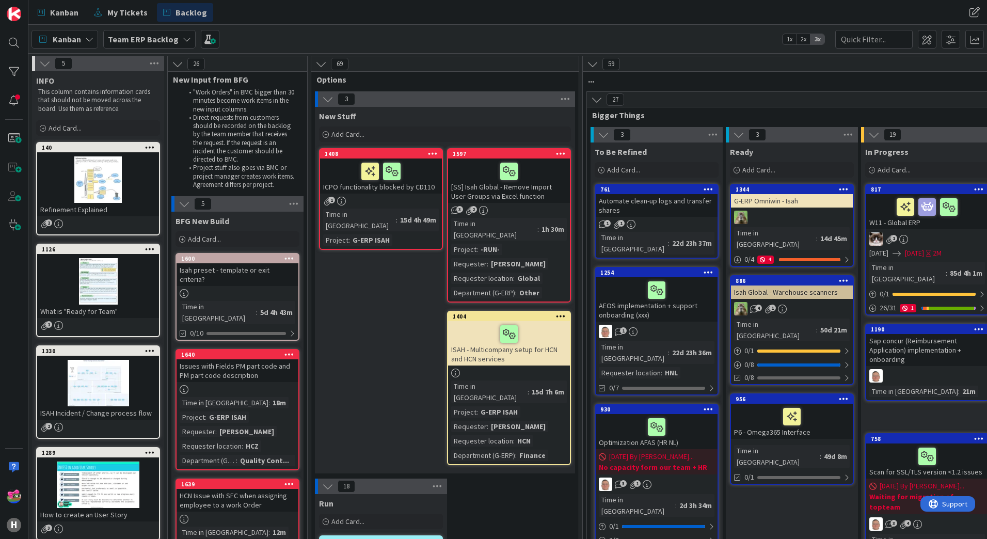
click at [44, 66] on icon at bounding box center [44, 63] width 11 height 11
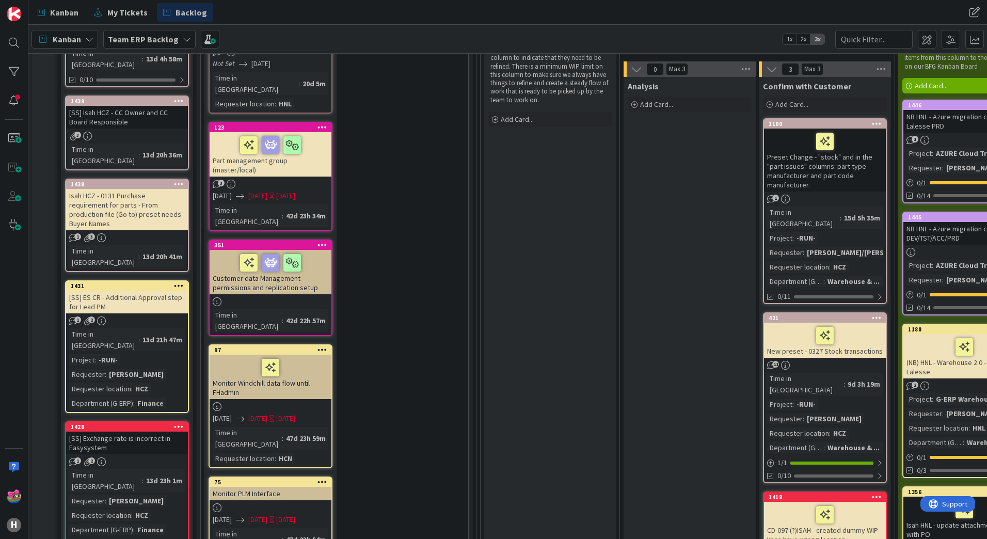
scroll to position [1858, 0]
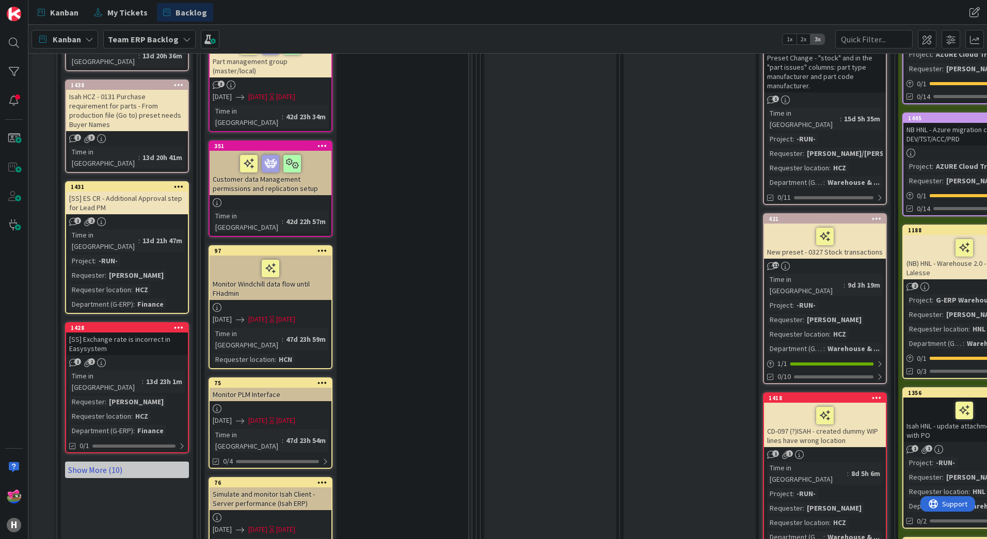
click at [120, 461] on link "Show More (10)" at bounding box center [127, 469] width 124 height 17
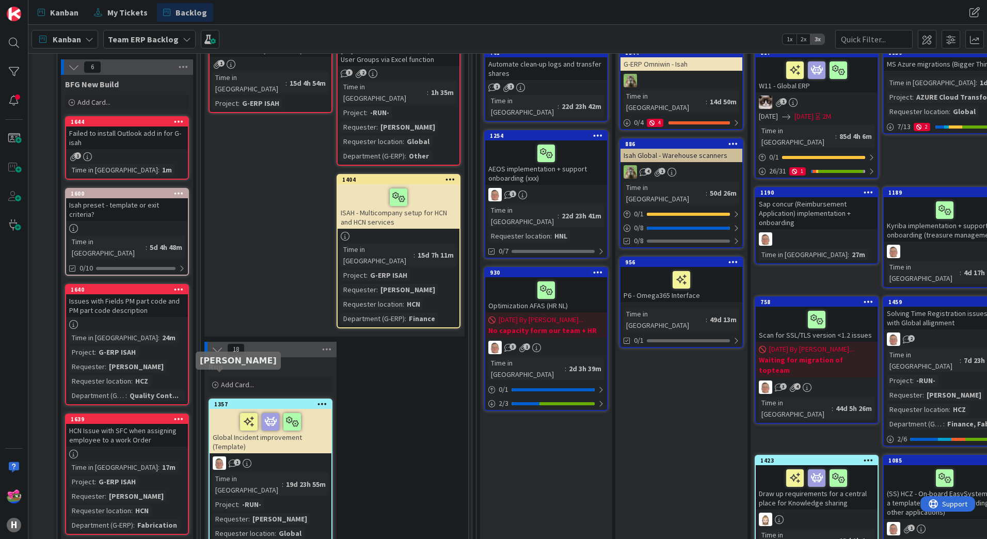
scroll to position [52, 0]
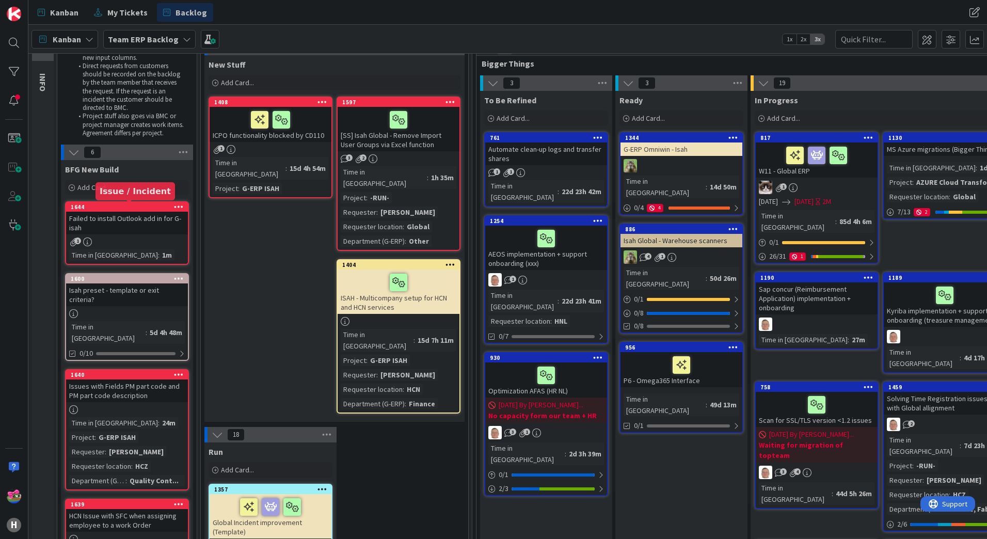
click at [127, 208] on div "1644" at bounding box center [129, 206] width 117 height 7
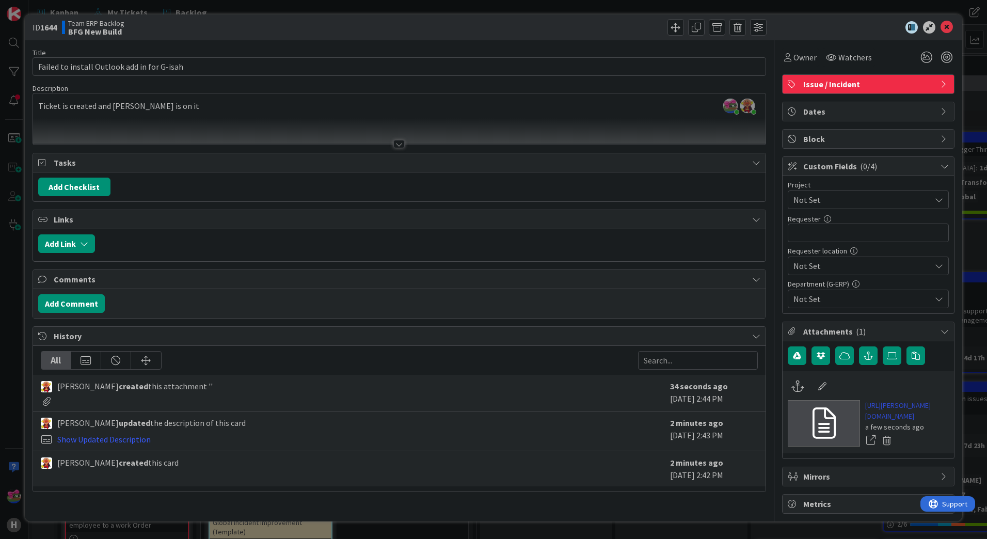
click at [921, 422] on link "https://huisman-smartit.onbmc.com/smartit/app/#/workorder/IDGHEXFAF704DATAV9JCT…" at bounding box center [907, 411] width 84 height 22
click at [941, 24] on icon at bounding box center [947, 27] width 12 height 12
